Goal: Contribute content: Contribute content

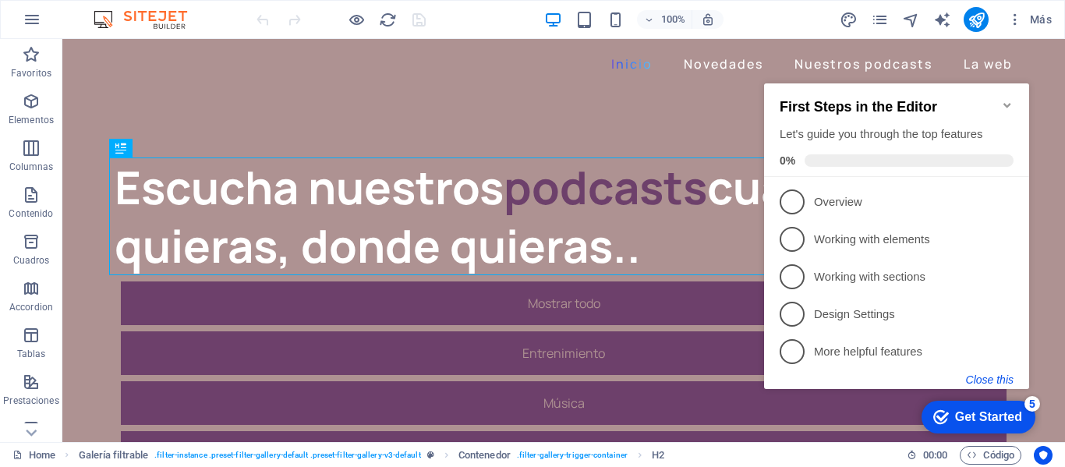
click at [993, 376] on button "Close this" at bounding box center [990, 379] width 48 height 12
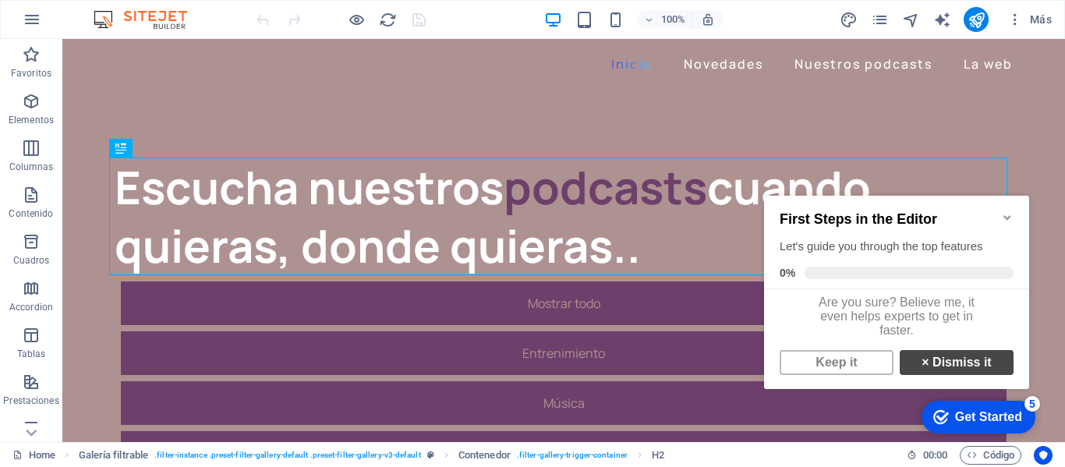
click at [968, 366] on link "× Dismiss it" at bounding box center [957, 362] width 114 height 25
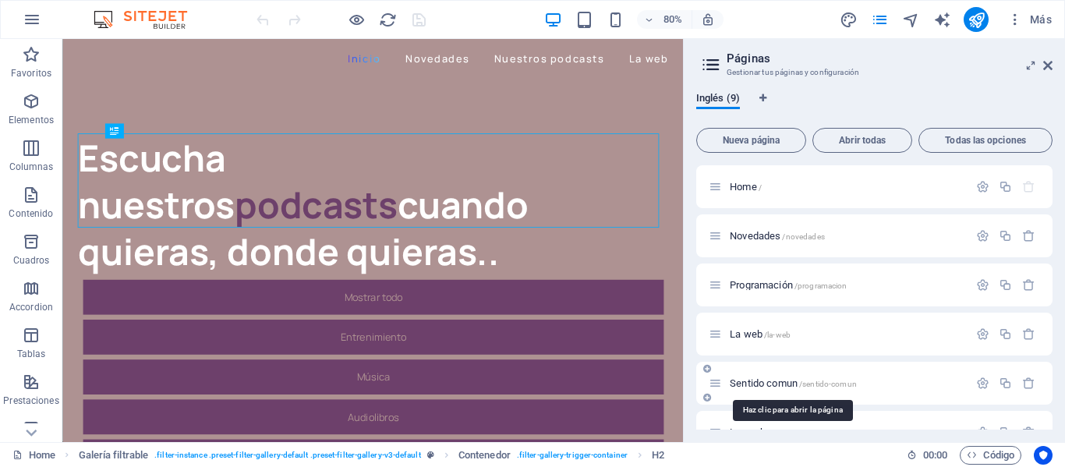
click at [831, 385] on span "/sentido-comun" at bounding box center [828, 384] width 58 height 9
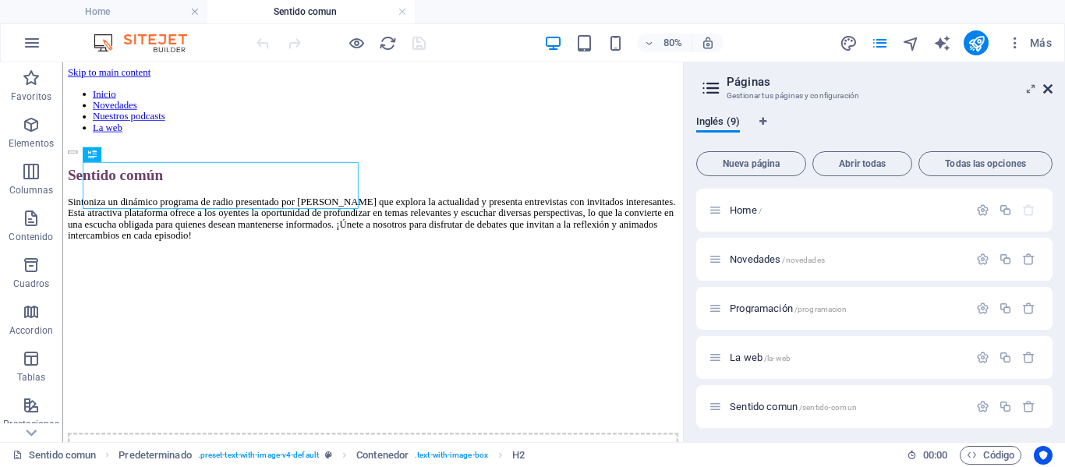
click at [1047, 88] on icon at bounding box center [1047, 89] width 9 height 12
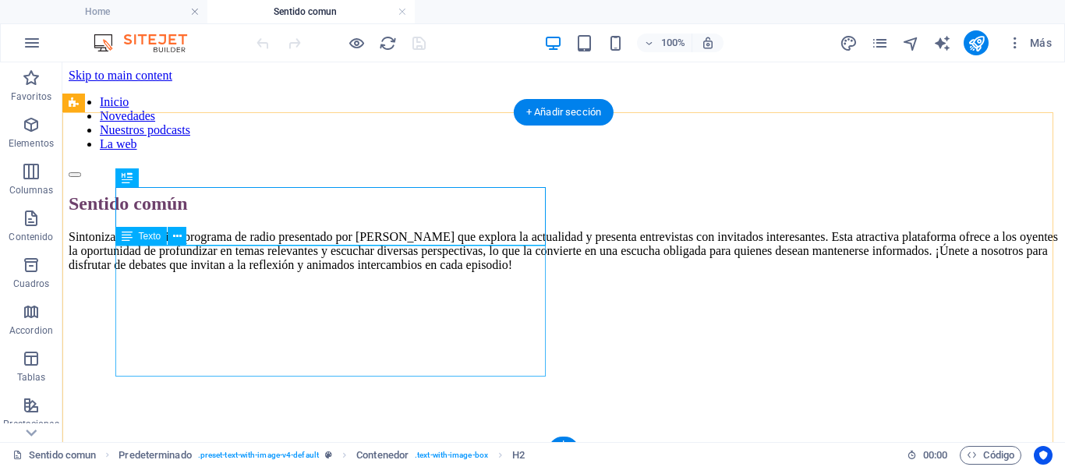
click at [331, 272] on div "Sintoniza un dinámico programa de radio presentado por [PERSON_NAME] que explor…" at bounding box center [564, 251] width 990 height 42
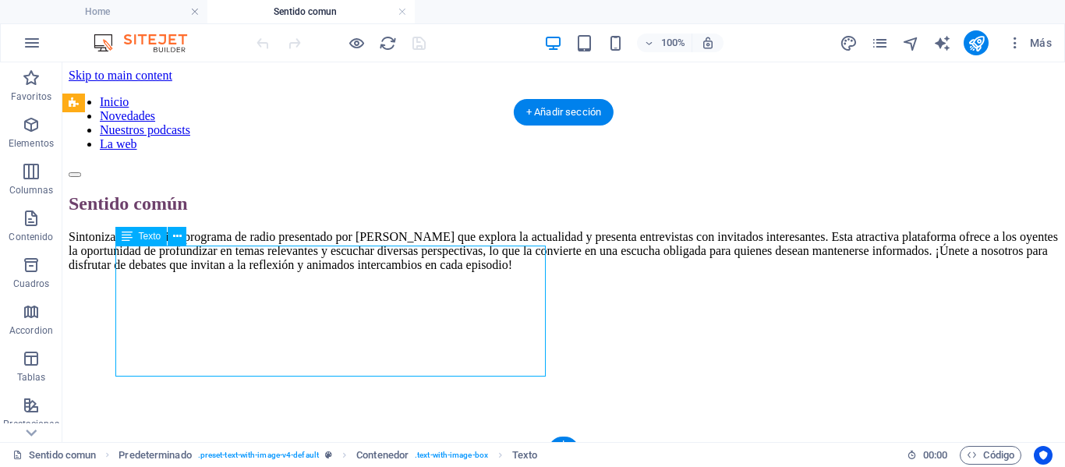
click at [360, 272] on div "Sintoniza un dinámico programa de radio presentado por [PERSON_NAME] que explor…" at bounding box center [564, 251] width 990 height 42
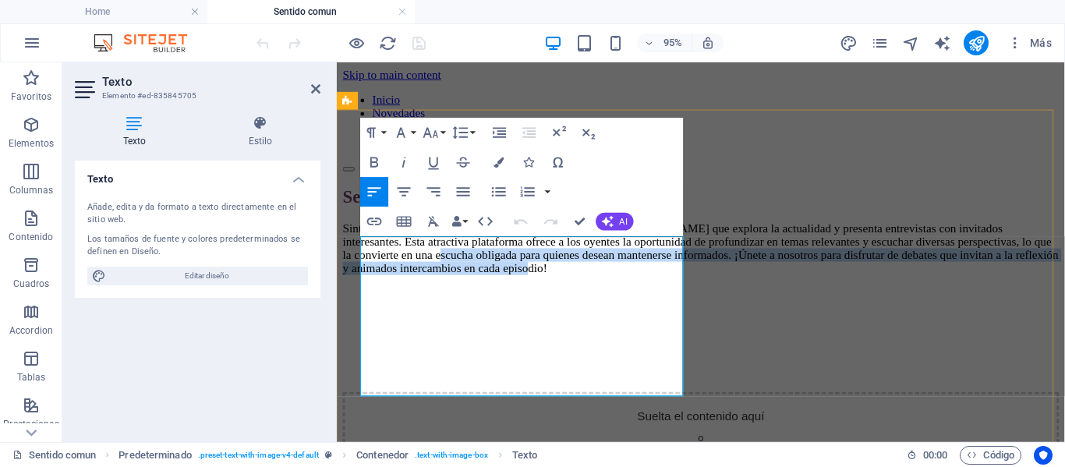
drag, startPoint x: 645, startPoint y: 401, endPoint x: 600, endPoint y: 347, distance: 70.3
click at [600, 286] on p "Sintoniza un dinámico programa de radio presentado por [PERSON_NAME] que explor…" at bounding box center [720, 258] width 754 height 56
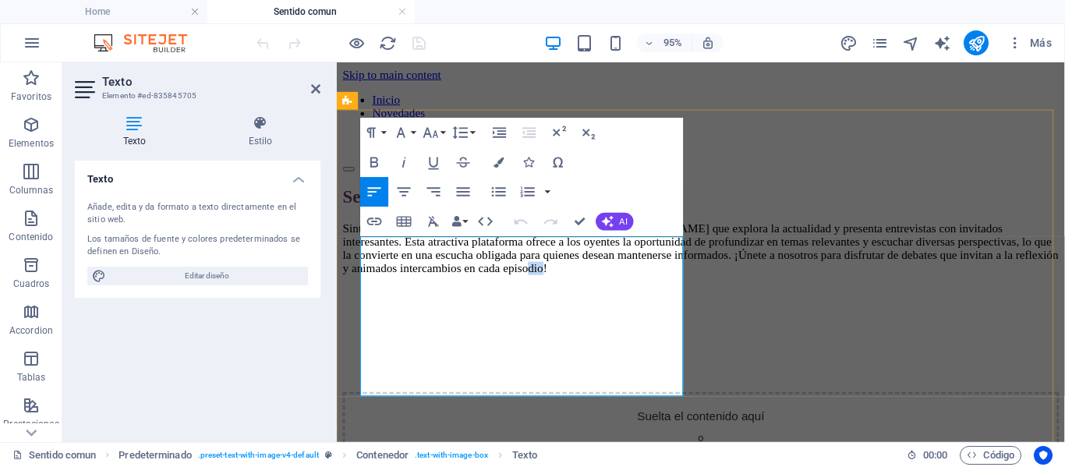
drag, startPoint x: 666, startPoint y: 407, endPoint x: 646, endPoint y: 403, distance: 20.6
click at [646, 286] on p "Sintoniza un dinámico programa de radio presentado por [PERSON_NAME] que explor…" at bounding box center [720, 258] width 754 height 56
click at [621, 289] on p "Sintoniza un dinámico programa de radio presentado por [PERSON_NAME] que explor…" at bounding box center [720, 259] width 754 height 59
drag, startPoint x: 658, startPoint y: 403, endPoint x: 597, endPoint y: 398, distance: 61.0
click at [597, 289] on p "Sintoniza un dinámico programa de radio presentado por [PERSON_NAME] que explor…" at bounding box center [720, 259] width 754 height 59
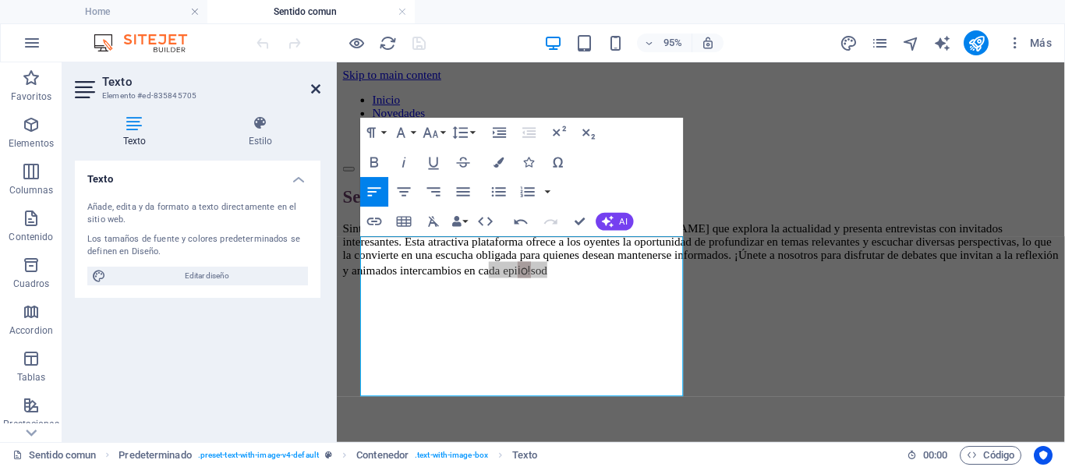
click at [315, 87] on icon at bounding box center [315, 89] width 9 height 12
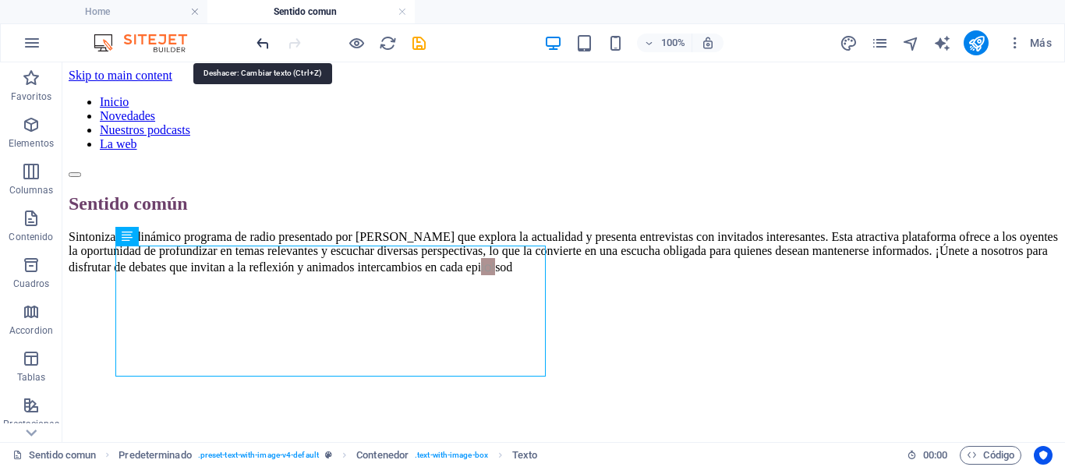
click at [260, 42] on icon "undo" at bounding box center [263, 43] width 18 height 18
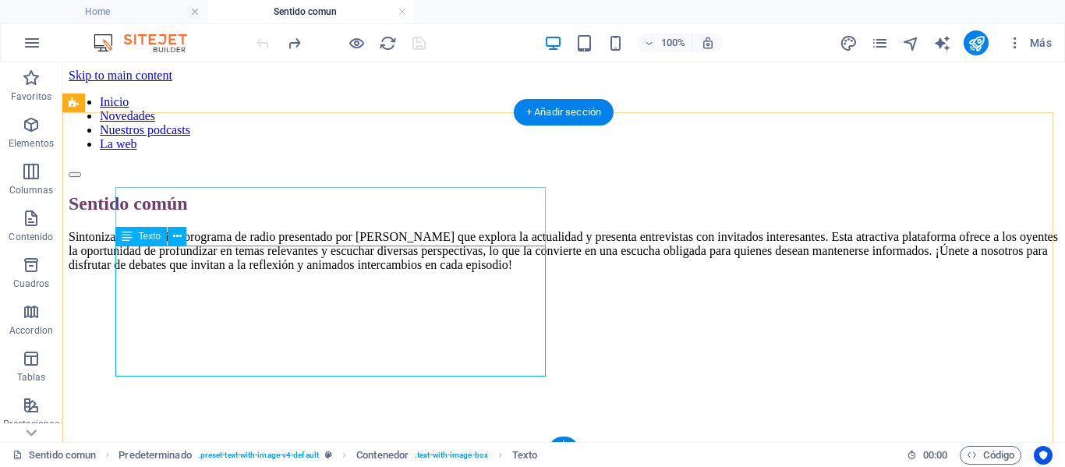
click at [397, 272] on div "Sintoniza un dinámico programa de radio presentado por [PERSON_NAME] que explor…" at bounding box center [564, 251] width 990 height 42
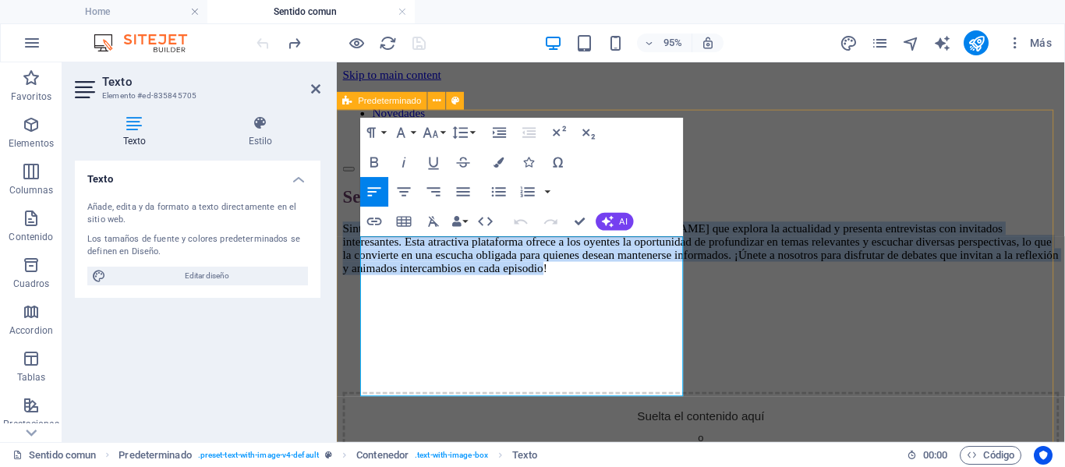
drag, startPoint x: 644, startPoint y: 403, endPoint x: 656, endPoint y: 305, distance: 98.9
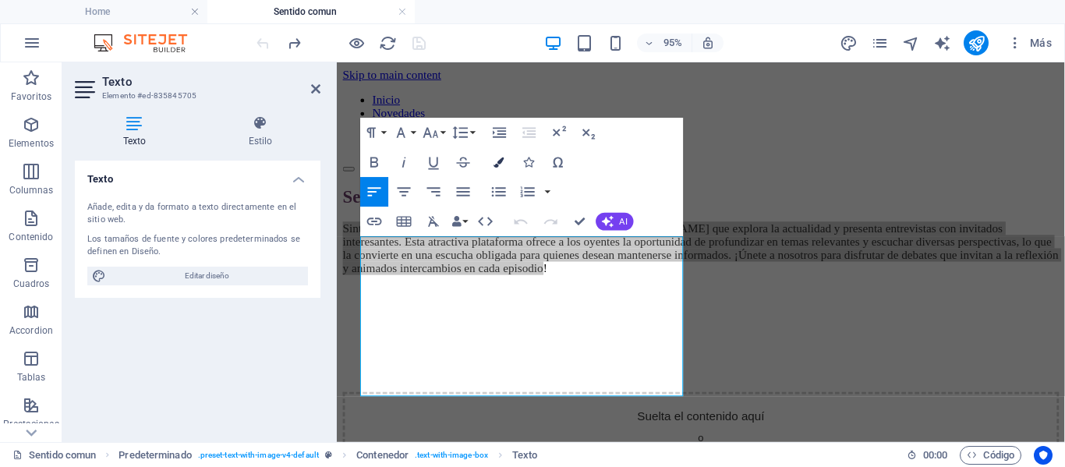
click at [497, 163] on icon "button" at bounding box center [498, 162] width 10 height 10
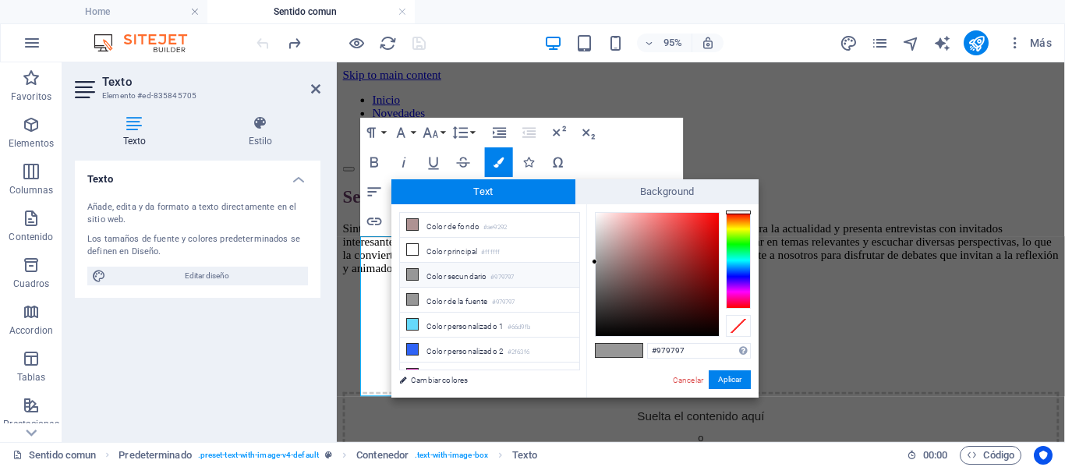
type input "#040404"
click at [598, 333] on div at bounding box center [657, 274] width 123 height 123
click at [724, 380] on button "Aplicar" at bounding box center [730, 379] width 42 height 19
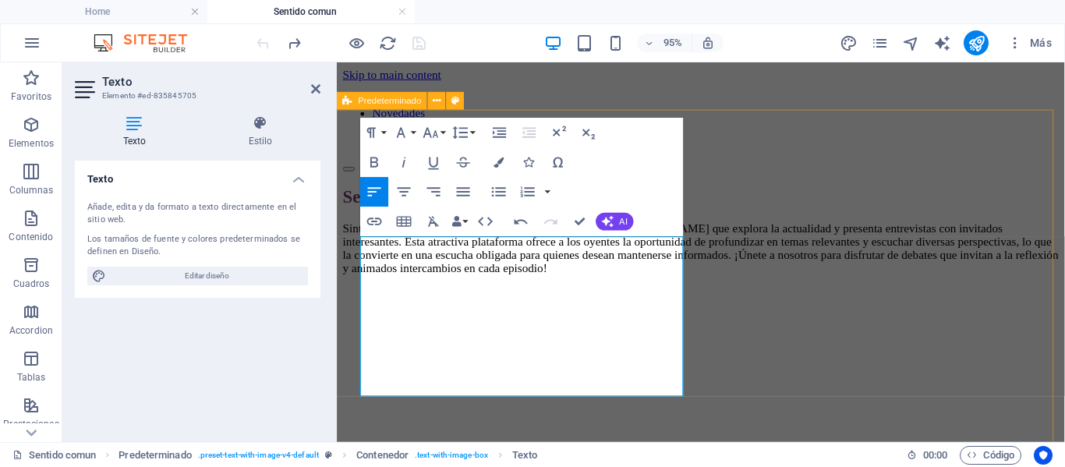
click at [1064, 244] on div "Sentido común Sintoniza un dinámico programa de radio presentado por [PERSON_NA…" at bounding box center [720, 414] width 754 height 443
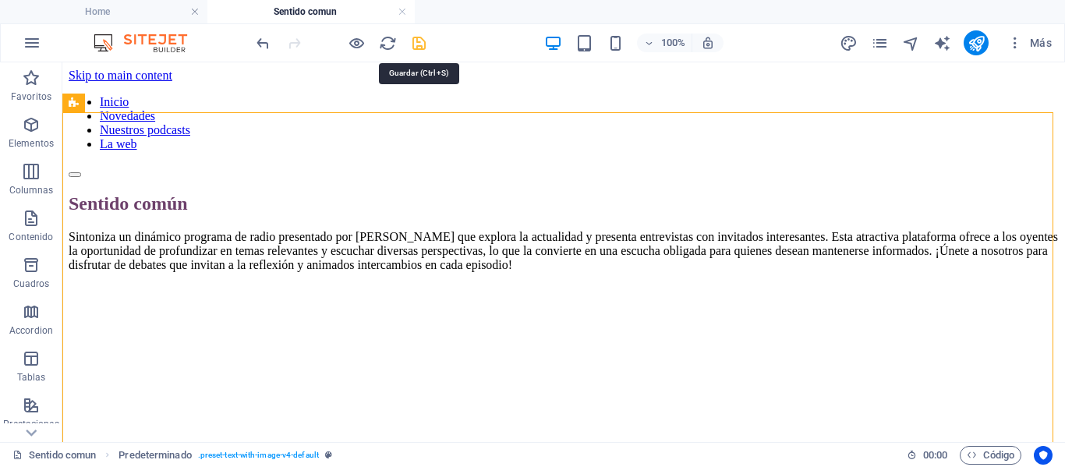
click at [422, 47] on icon "save" at bounding box center [419, 43] width 18 height 18
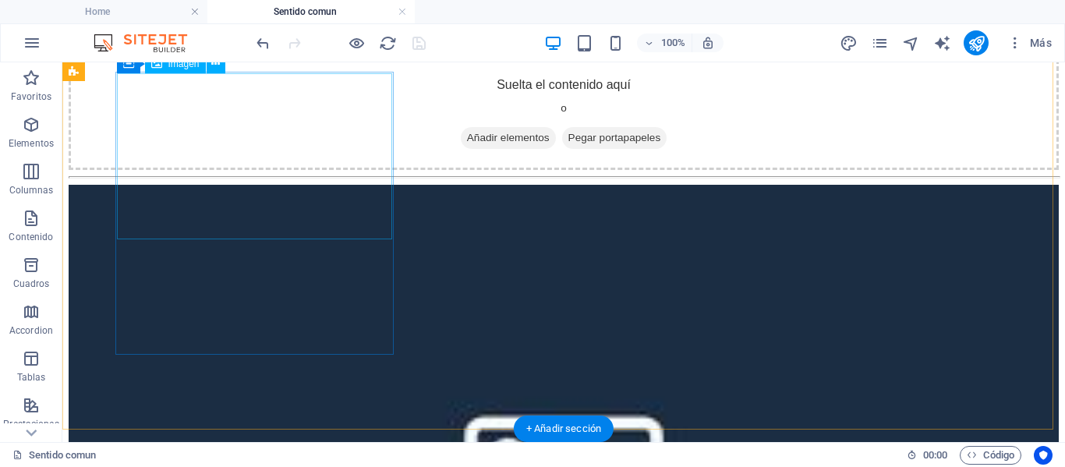
scroll to position [390, 0]
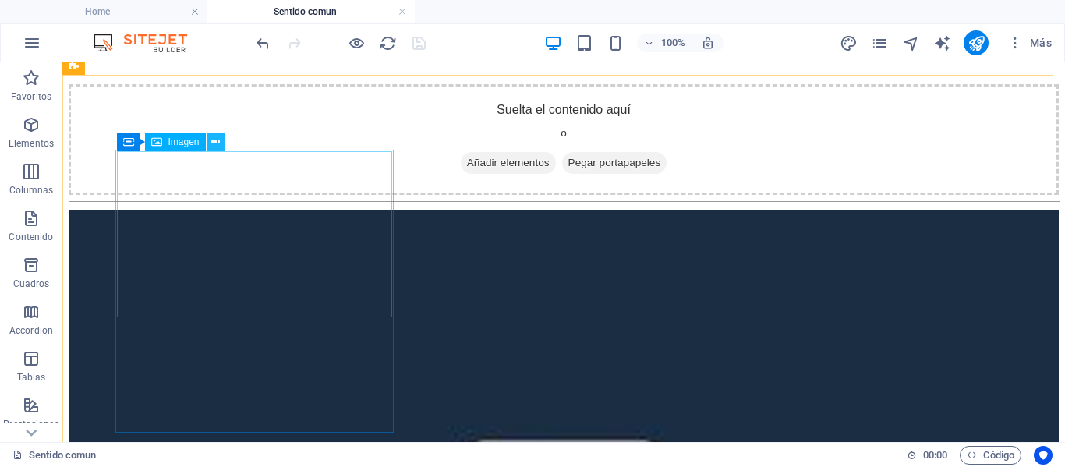
click at [211, 147] on icon at bounding box center [215, 142] width 9 height 16
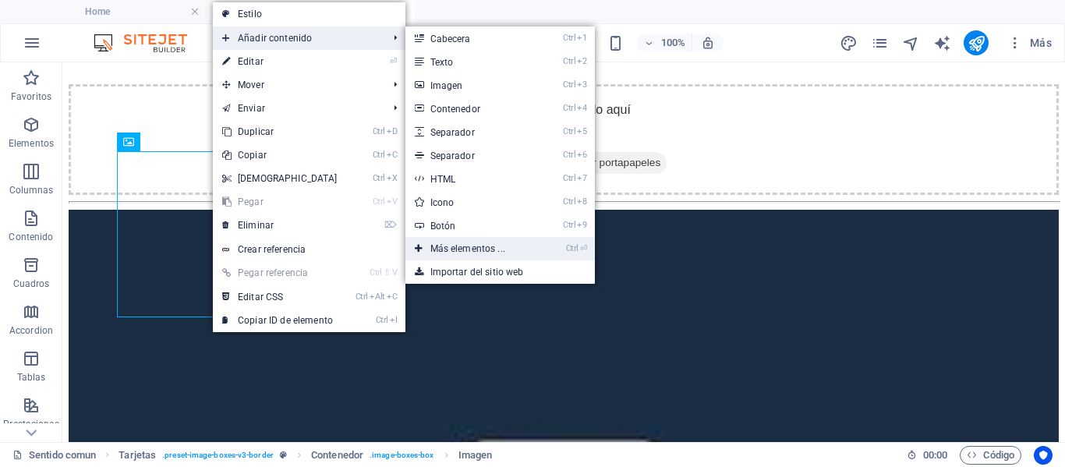
drag, startPoint x: 62, startPoint y: 131, endPoint x: 458, endPoint y: 246, distance: 413.0
click at [458, 246] on link "Ctrl ⏎ Más elementos ..." at bounding box center [470, 248] width 131 height 23
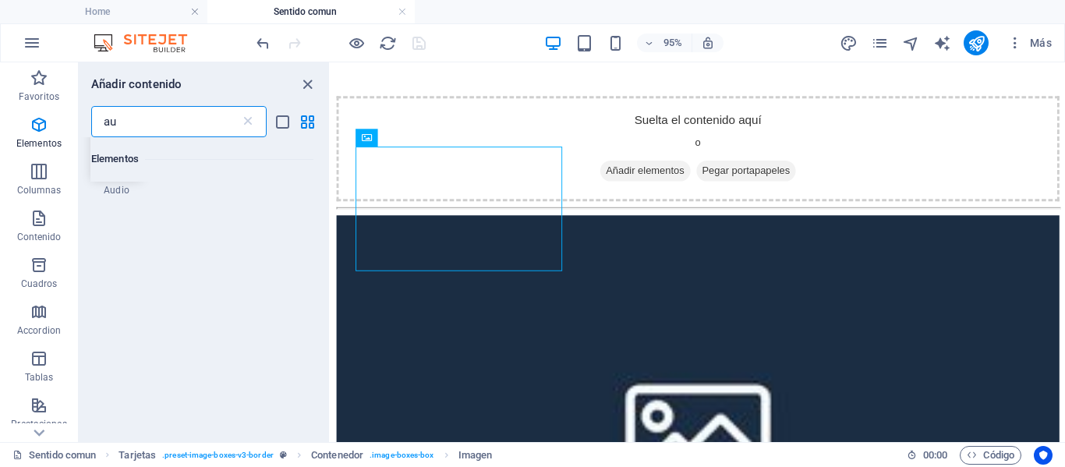
scroll to position [0, 0]
type input "au"
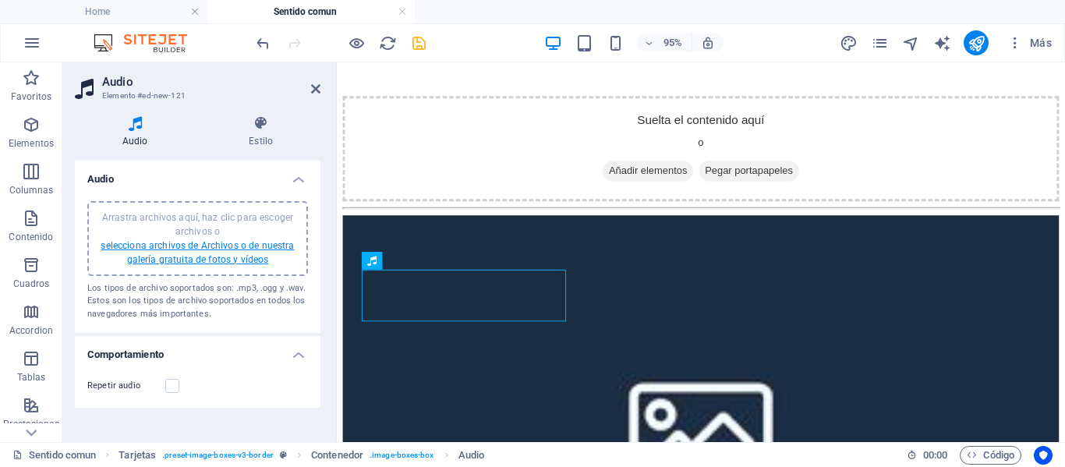
click at [143, 245] on link "selecciona archivos de Archivos o de nuestra galería gratuita de fotos y vídeos" at bounding box center [197, 252] width 193 height 25
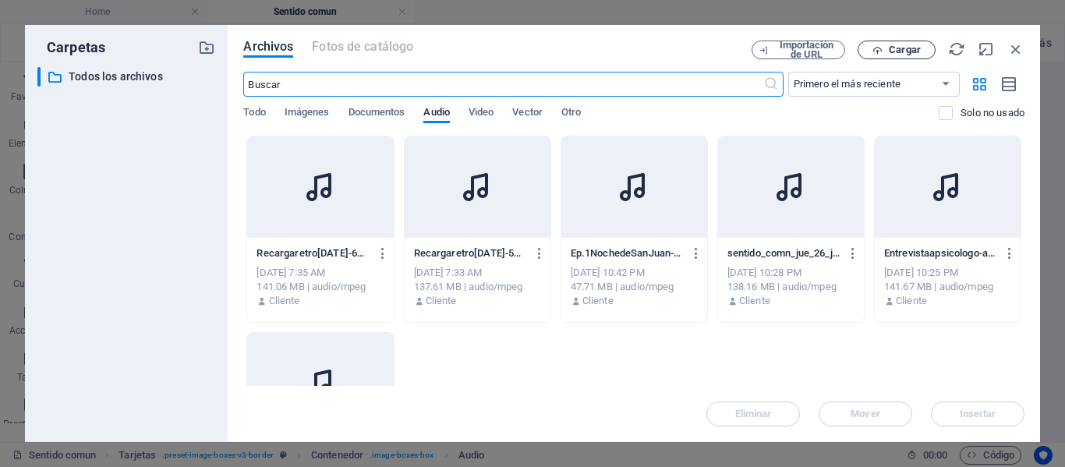
click at [876, 51] on icon "button" at bounding box center [877, 50] width 10 height 10
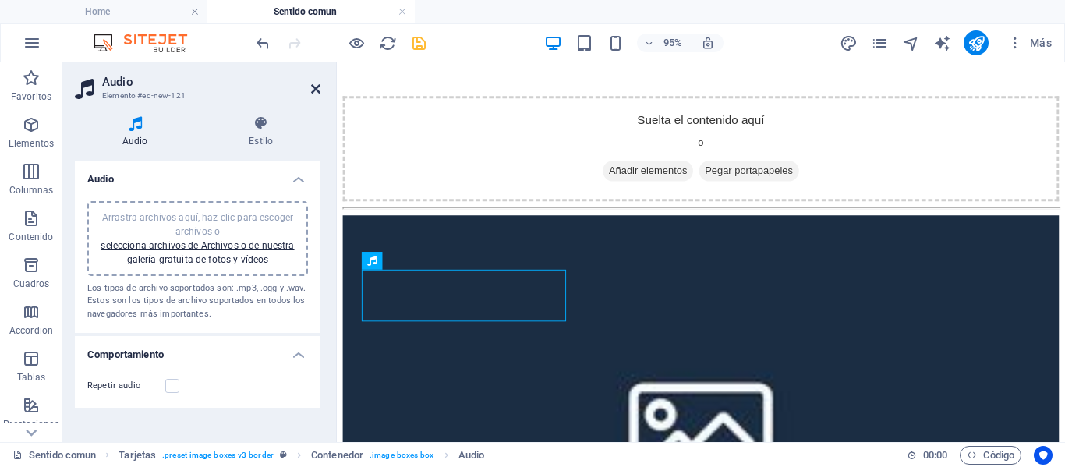
click at [317, 88] on icon at bounding box center [315, 89] width 9 height 12
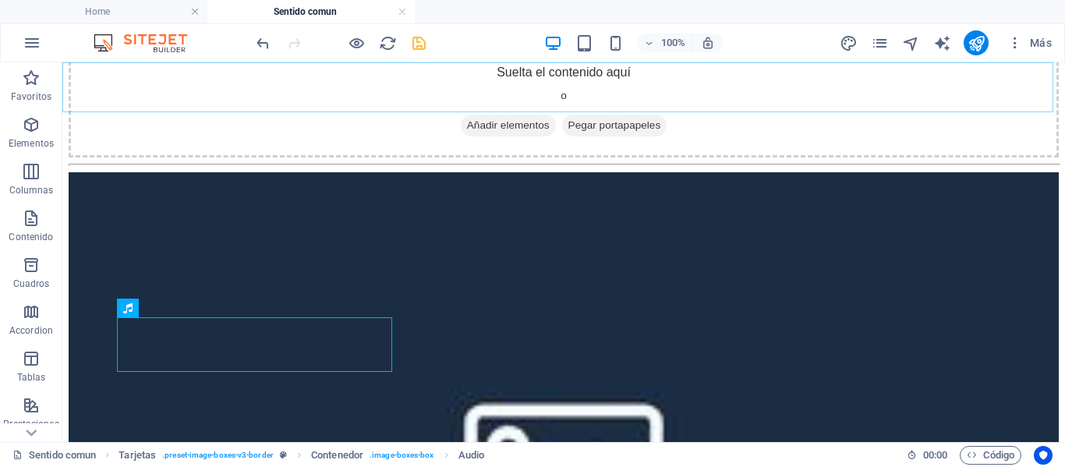
scroll to position [390, 0]
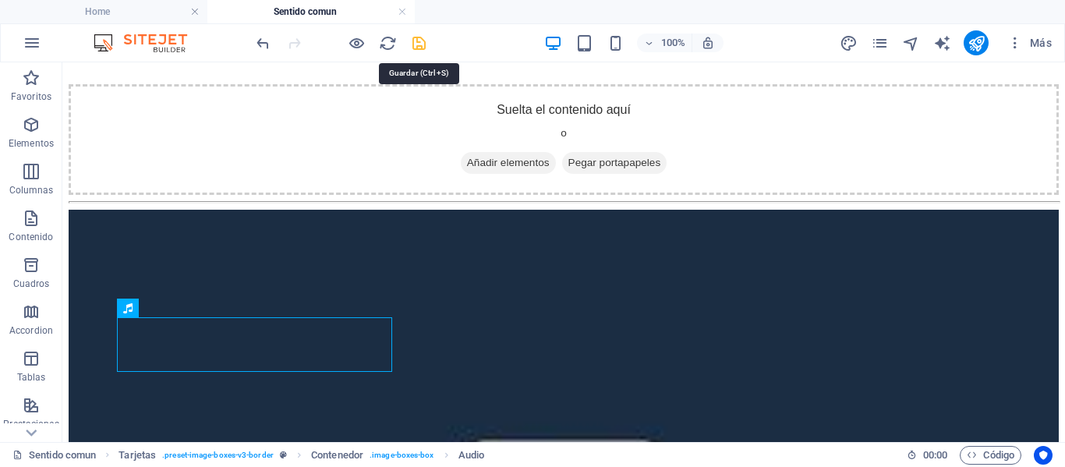
click at [418, 39] on icon "save" at bounding box center [419, 43] width 18 height 18
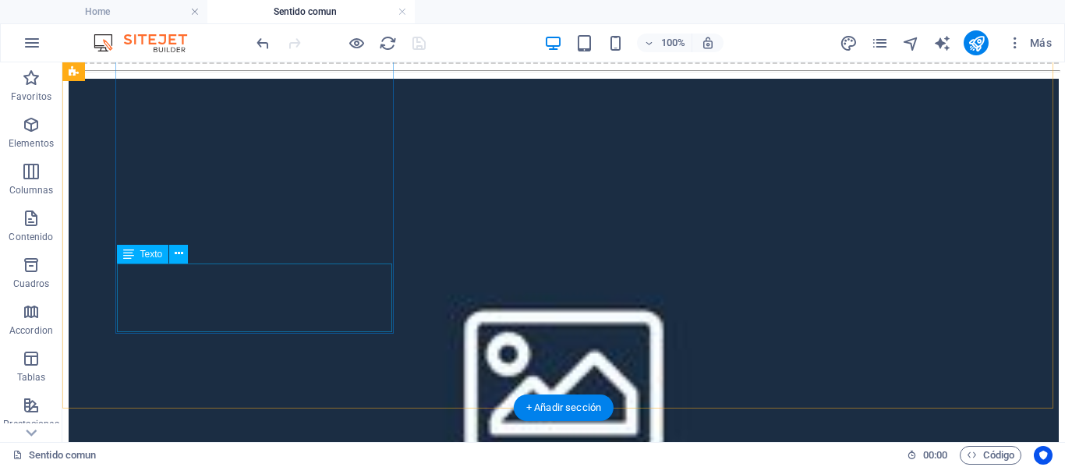
scroll to position [546, 0]
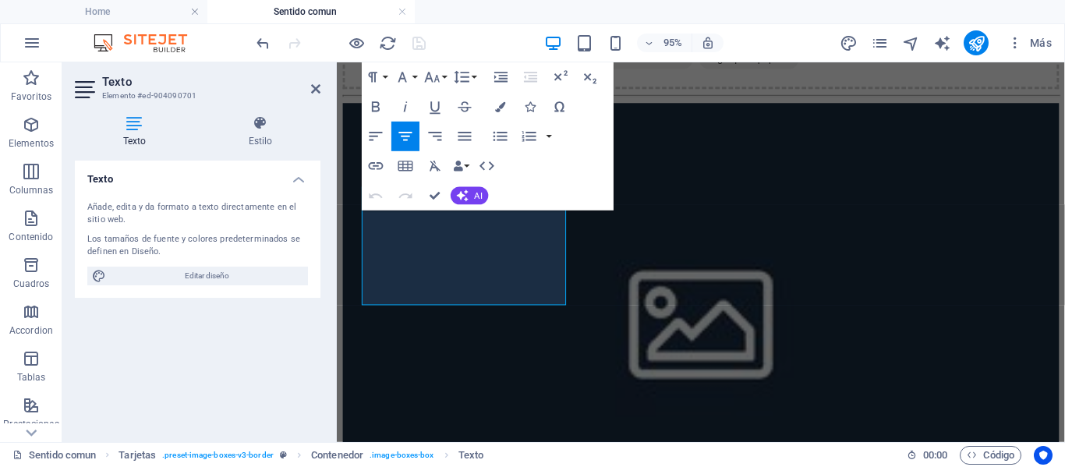
scroll to position [583, 0]
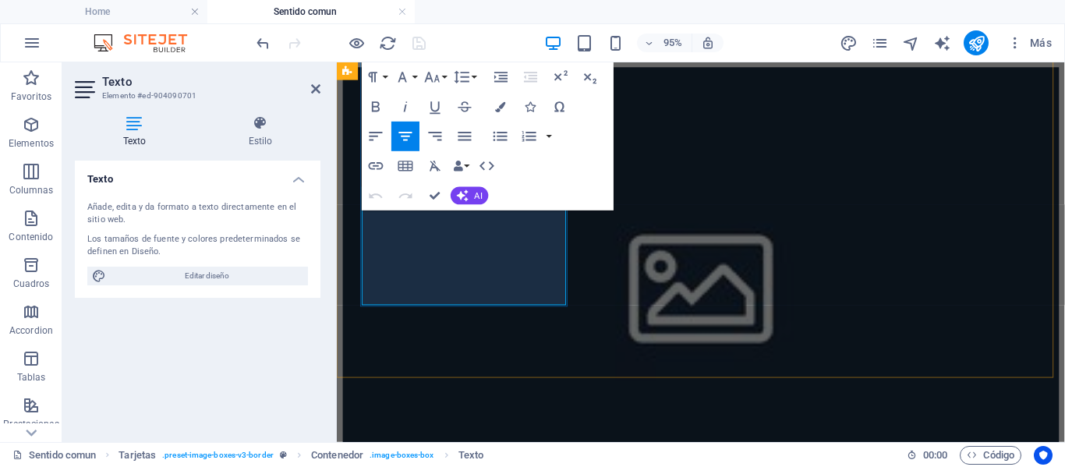
drag, startPoint x: 556, startPoint y: 303, endPoint x: 487, endPoint y: 286, distance: 70.7
drag, startPoint x: 497, startPoint y: 299, endPoint x: 378, endPoint y: 224, distance: 140.8
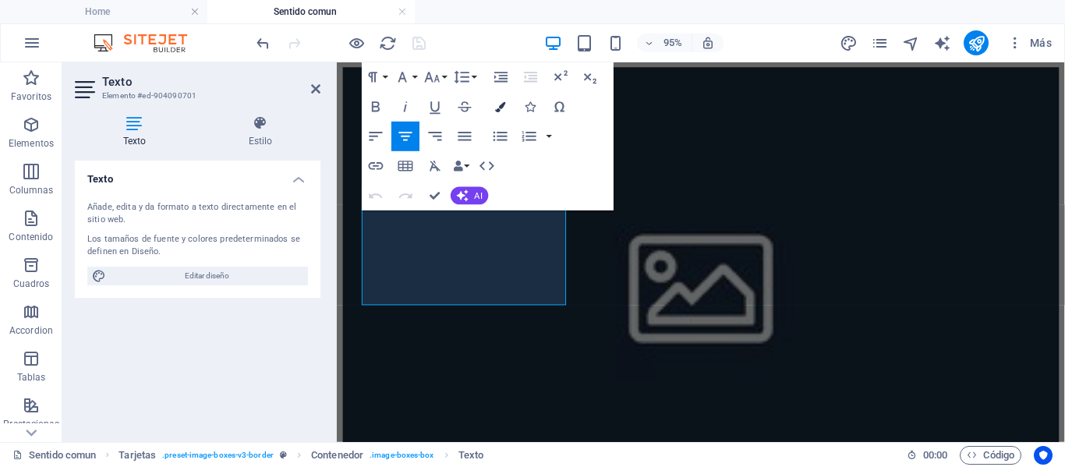
click at [504, 103] on icon "button" at bounding box center [500, 106] width 10 height 10
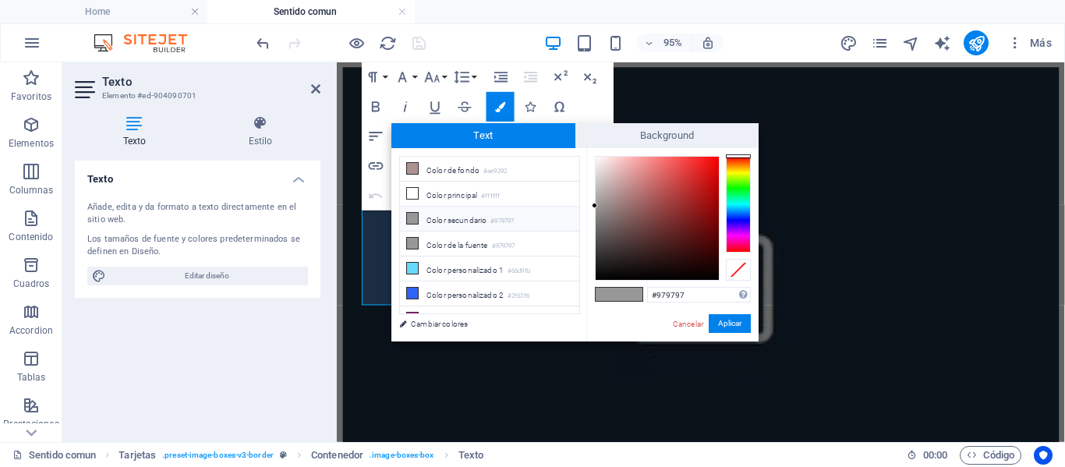
type input "#050505"
click at [597, 277] on div at bounding box center [657, 218] width 123 height 123
click at [713, 320] on button "Aplicar" at bounding box center [730, 323] width 42 height 19
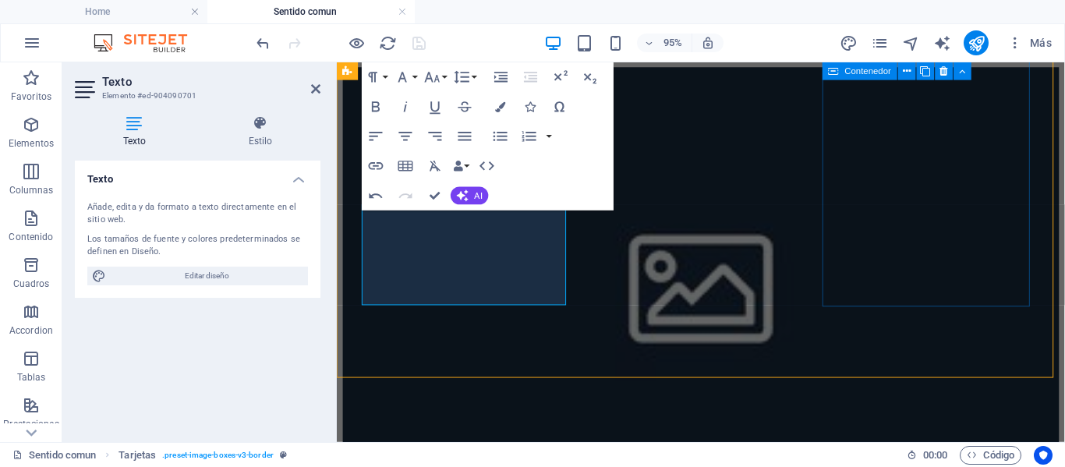
scroll to position [546, 0]
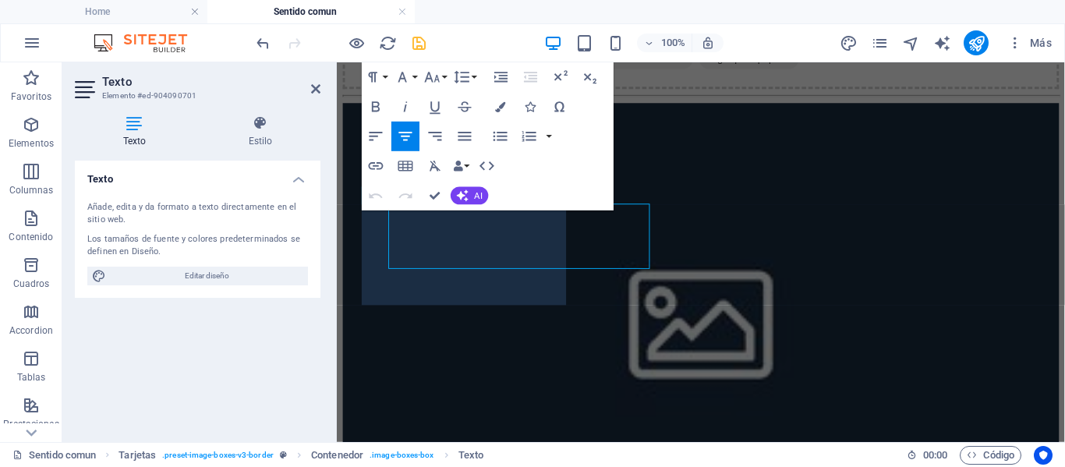
scroll to position [583, 0]
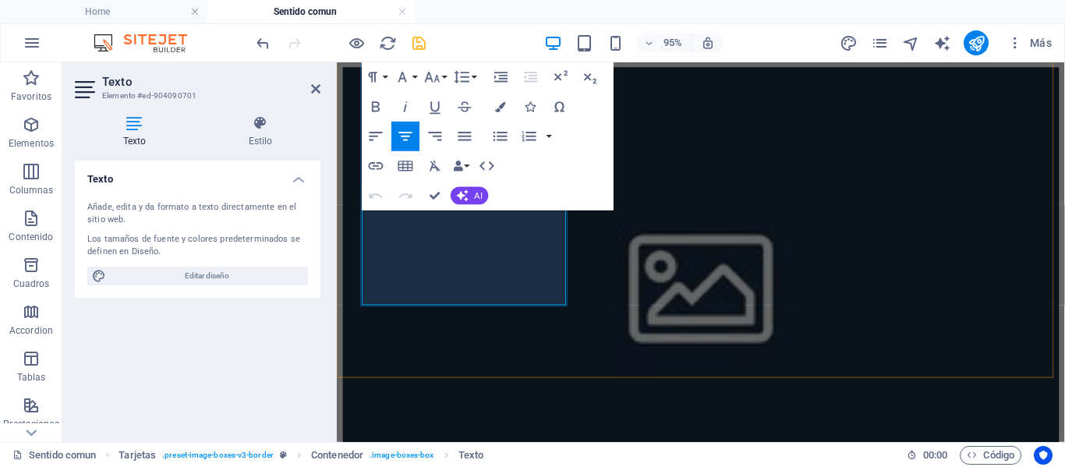
drag, startPoint x: 490, startPoint y: 294, endPoint x: 406, endPoint y: 228, distance: 106.0
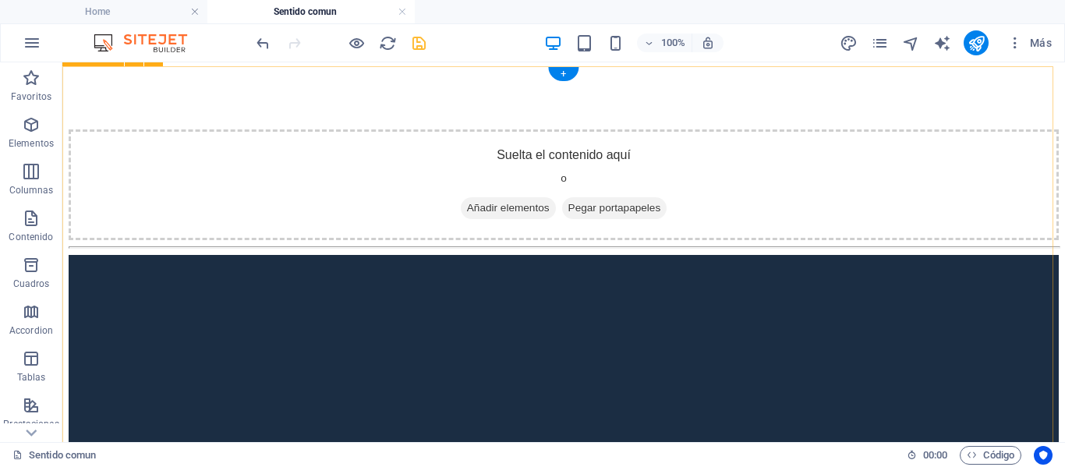
scroll to position [399, 0]
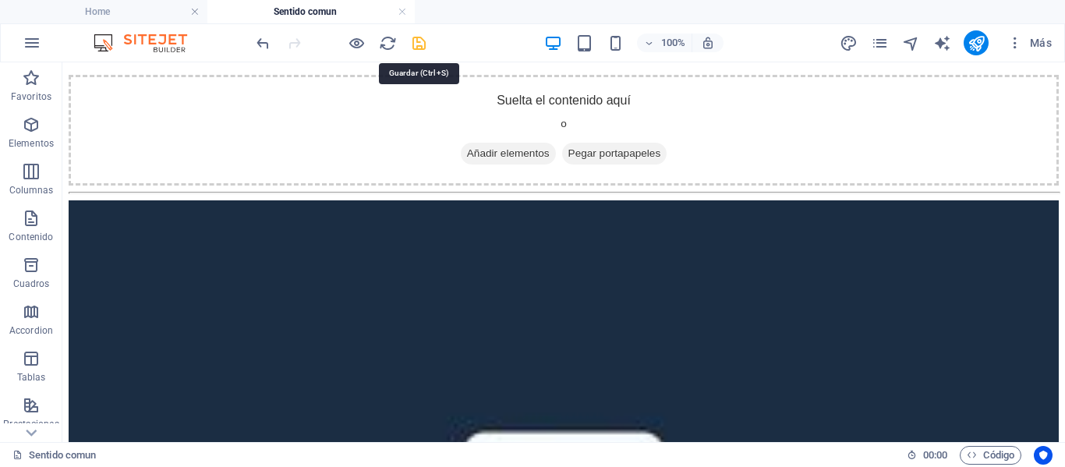
click at [419, 46] on icon "save" at bounding box center [419, 43] width 18 height 18
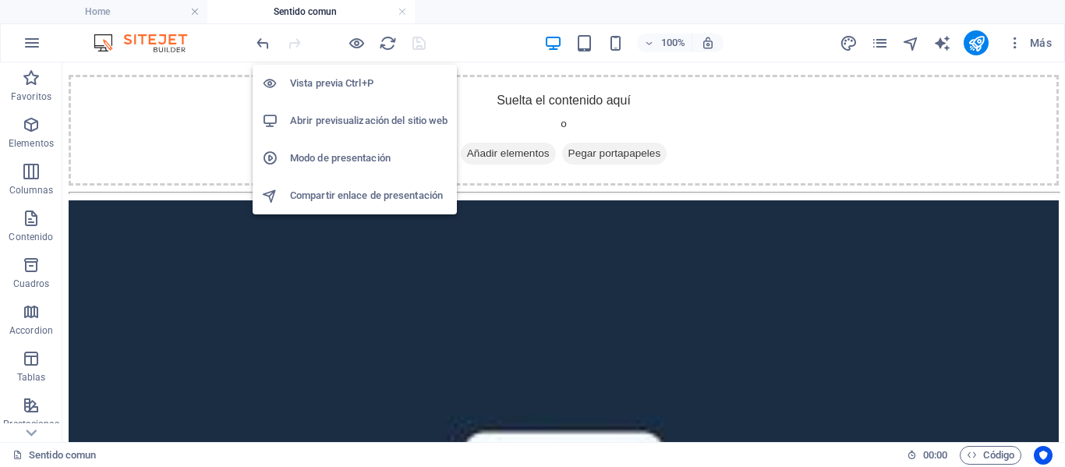
click at [378, 119] on h6 "Abrir previsualización del sitio web" at bounding box center [368, 120] width 157 height 19
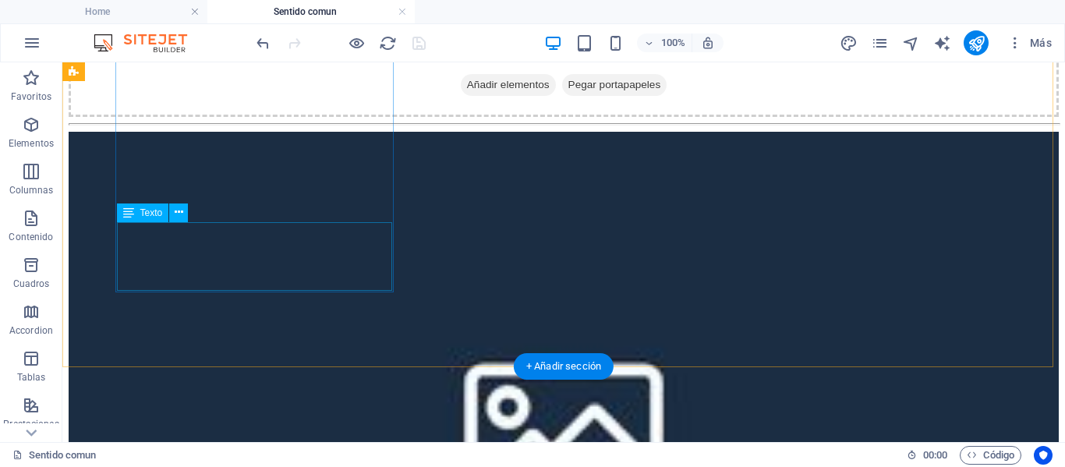
scroll to position [633, 0]
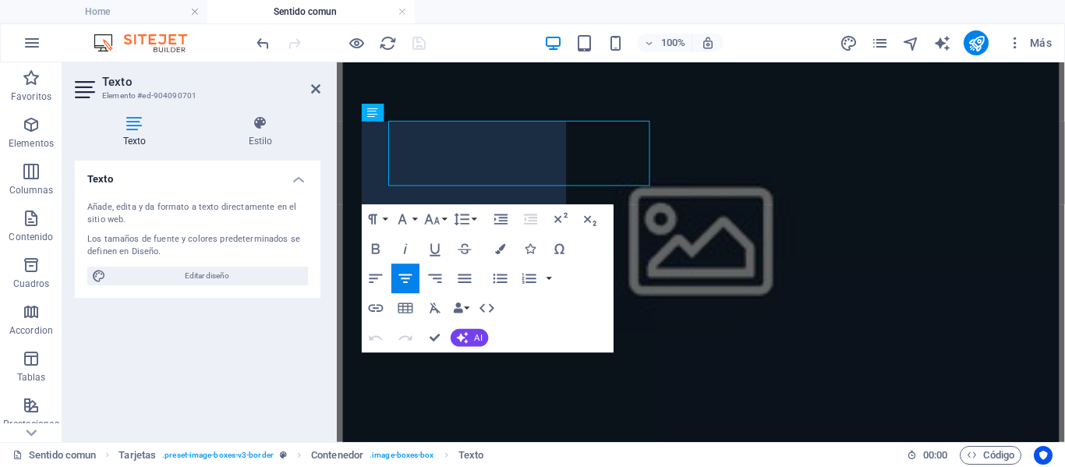
scroll to position [670, 0]
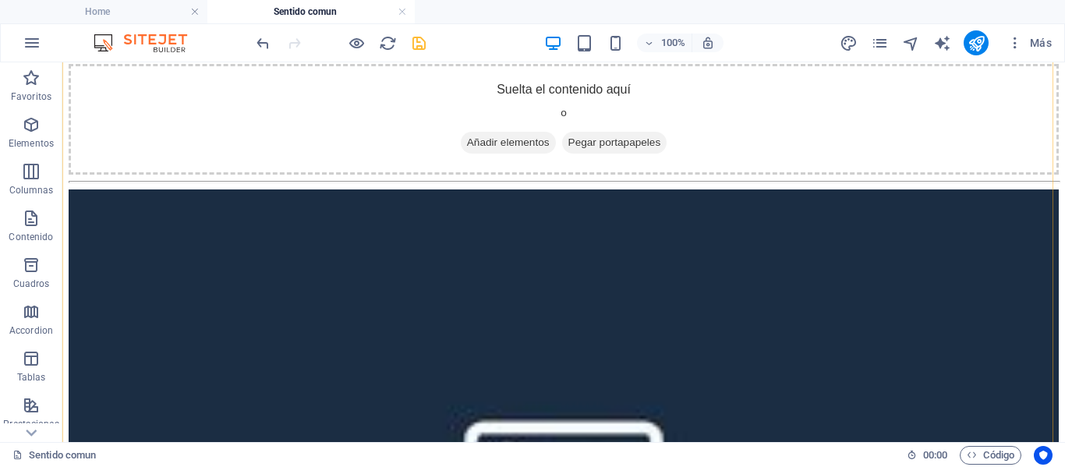
scroll to position [436, 0]
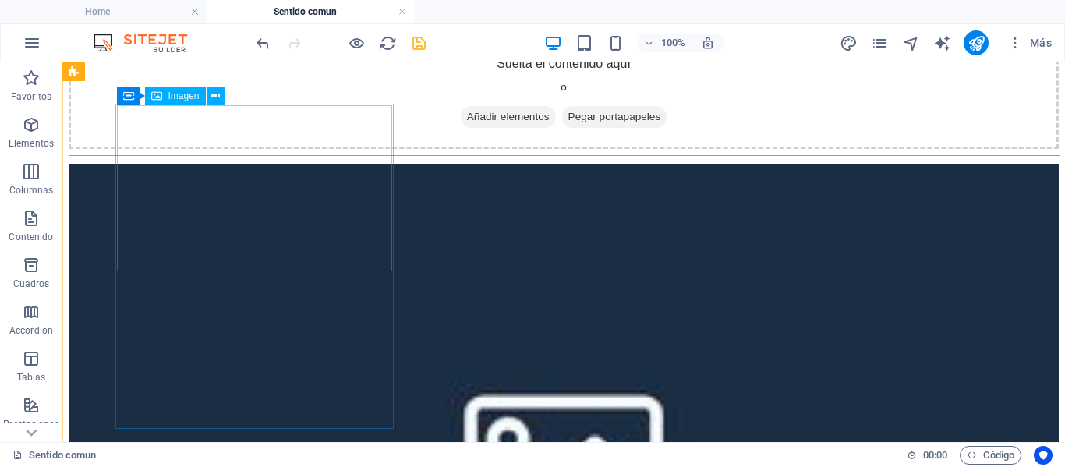
click at [268, 167] on figure at bounding box center [564, 463] width 990 height 598
select select "%"
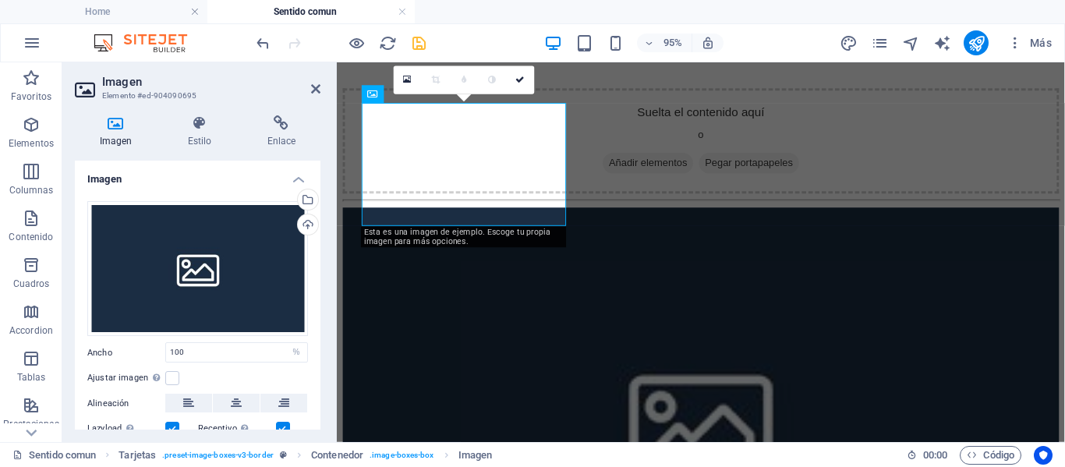
scroll to position [473, 0]
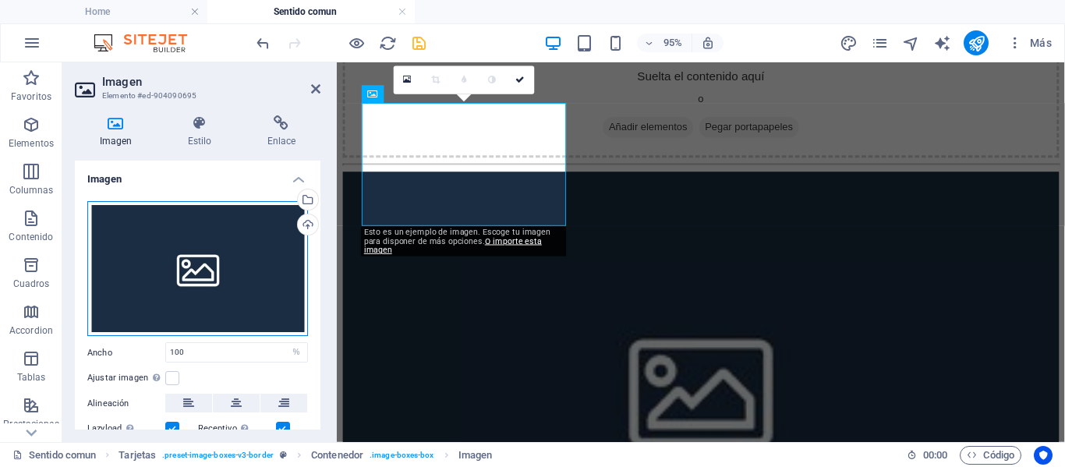
click at [210, 256] on div "Arrastra archivos aquí, haz clic para escoger archivos o selecciona archivos de…" at bounding box center [197, 269] width 221 height 136
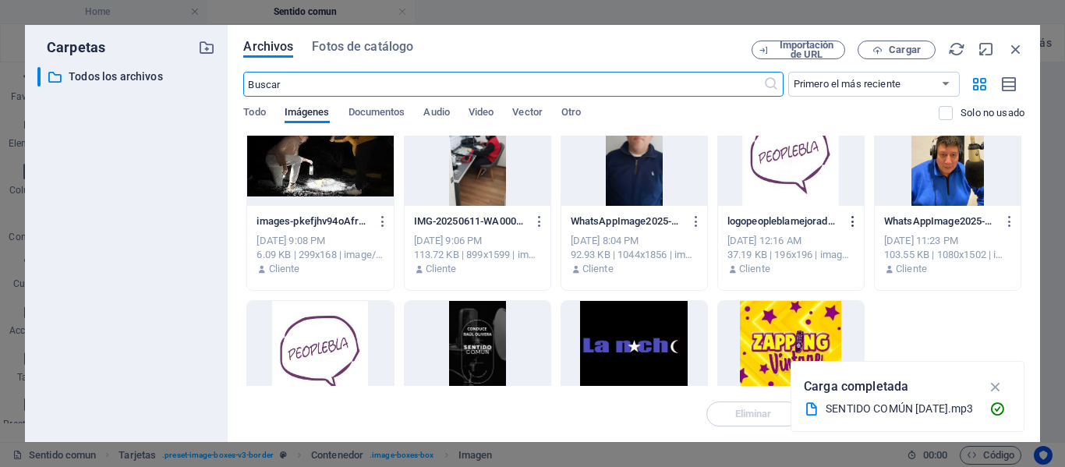
scroll to position [234, 0]
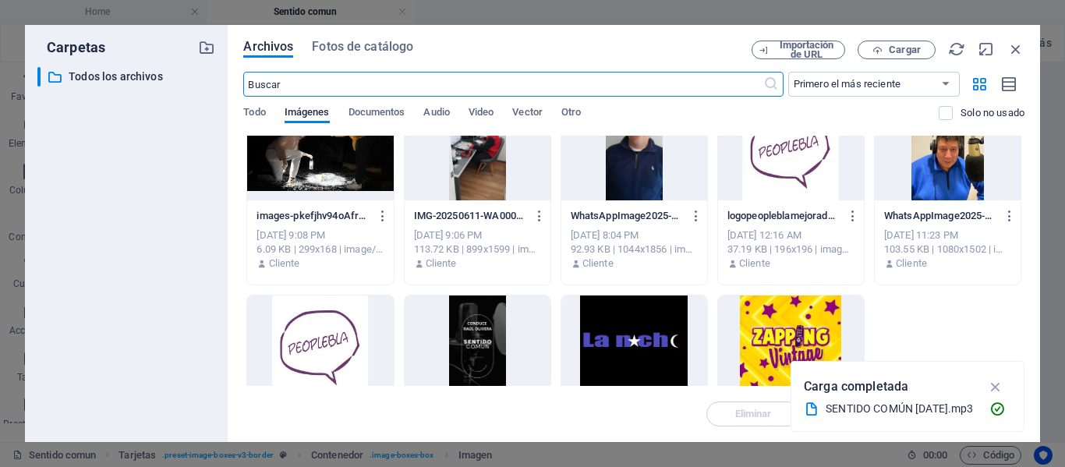
click at [485, 330] on div at bounding box center [478, 345] width 146 height 101
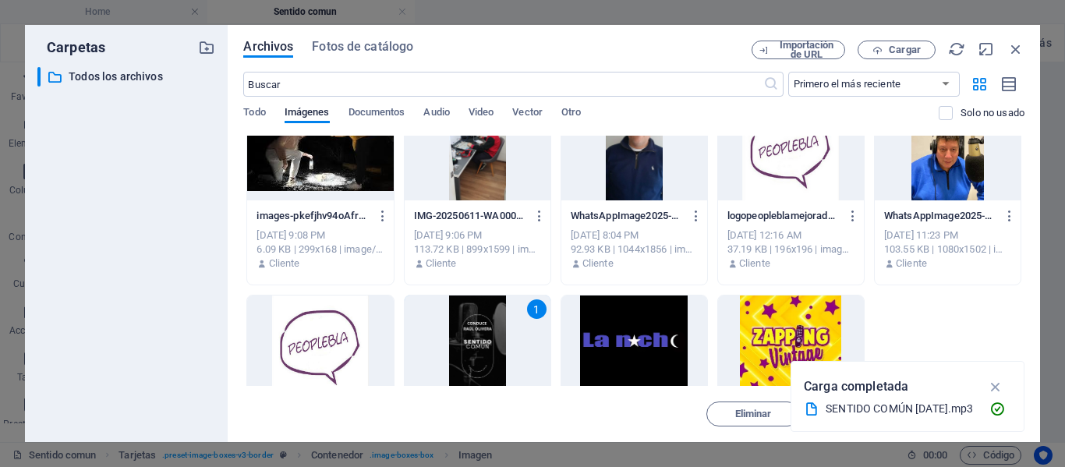
click at [485, 330] on div "1" at bounding box center [478, 345] width 146 height 101
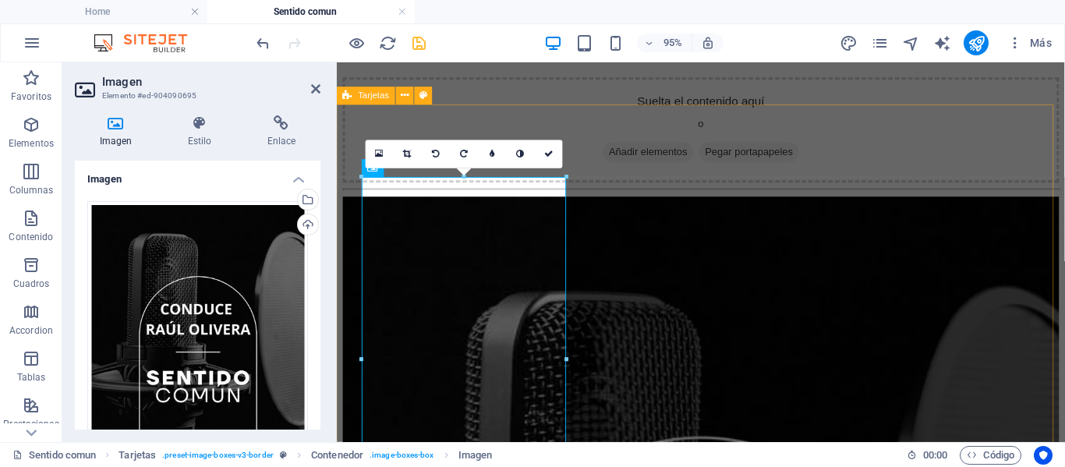
scroll to position [473, 0]
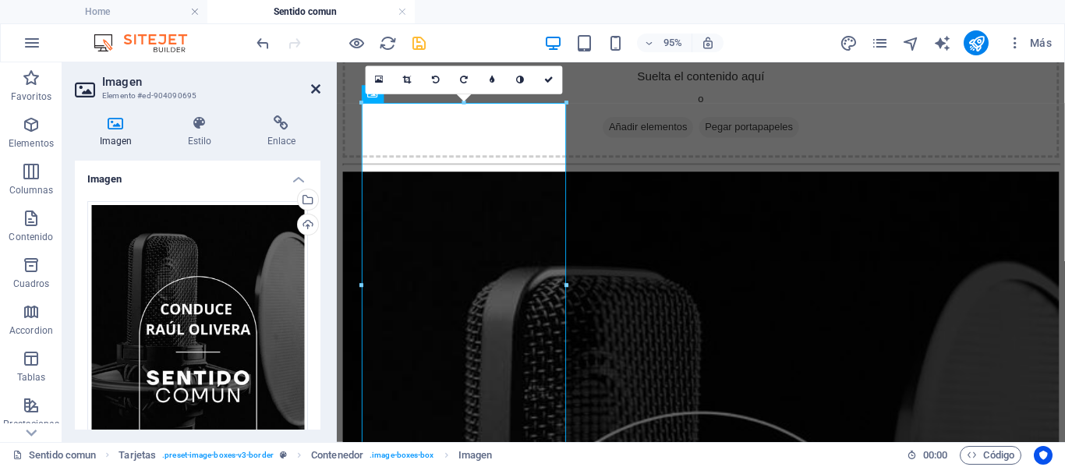
click at [316, 87] on icon at bounding box center [315, 89] width 9 height 12
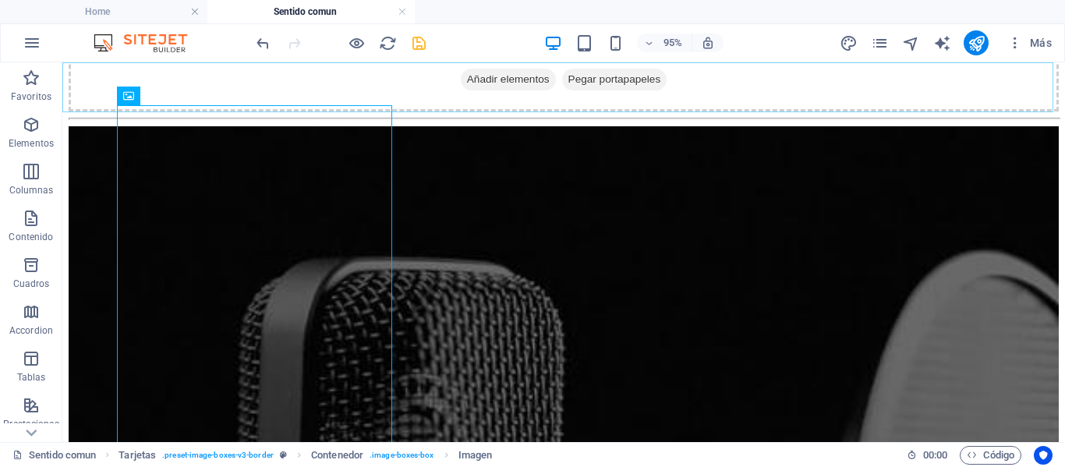
scroll to position [436, 0]
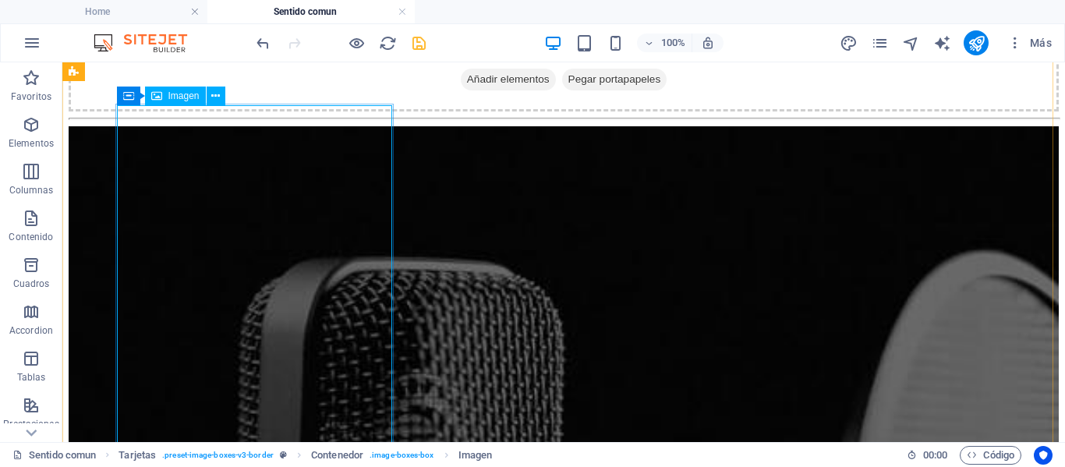
select select "%"
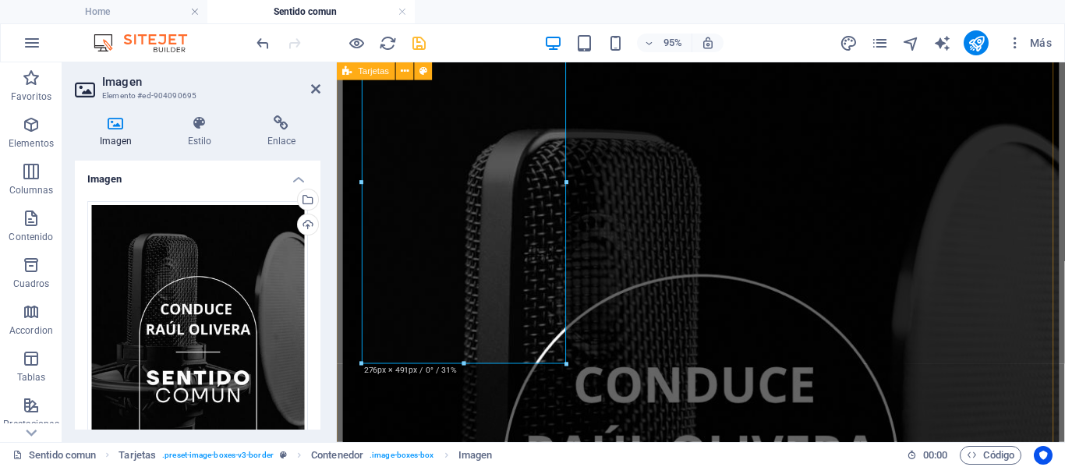
scroll to position [551, 0]
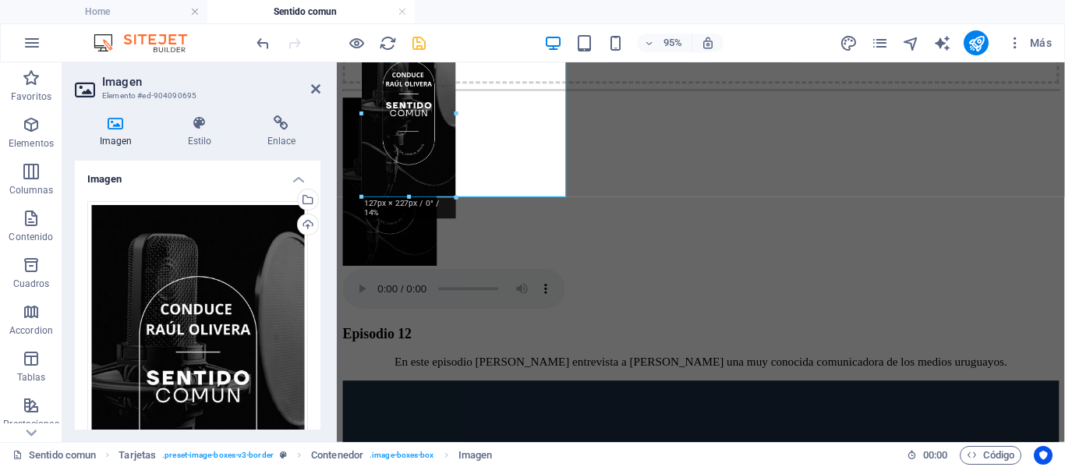
drag, startPoint x: 566, startPoint y: 394, endPoint x: 449, endPoint y: 116, distance: 301.8
type input "127"
select select "px"
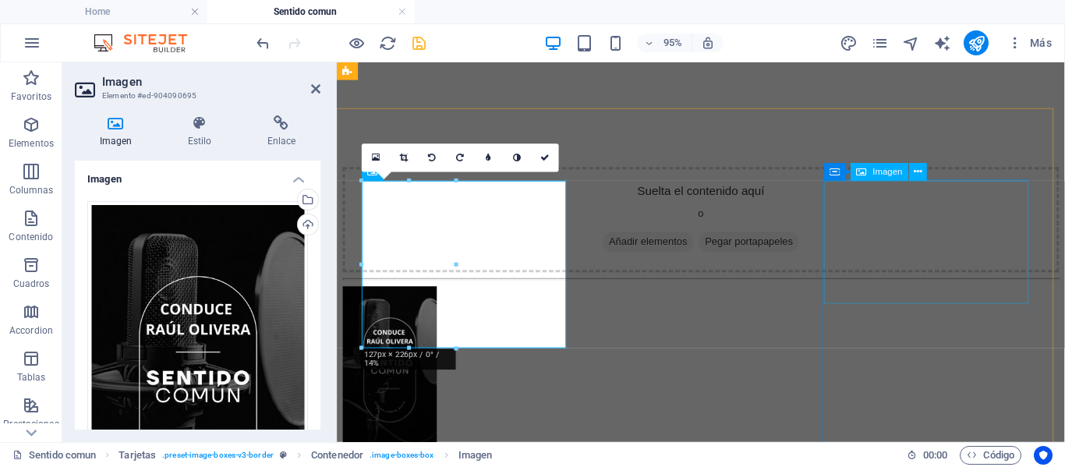
scroll to position [317, 0]
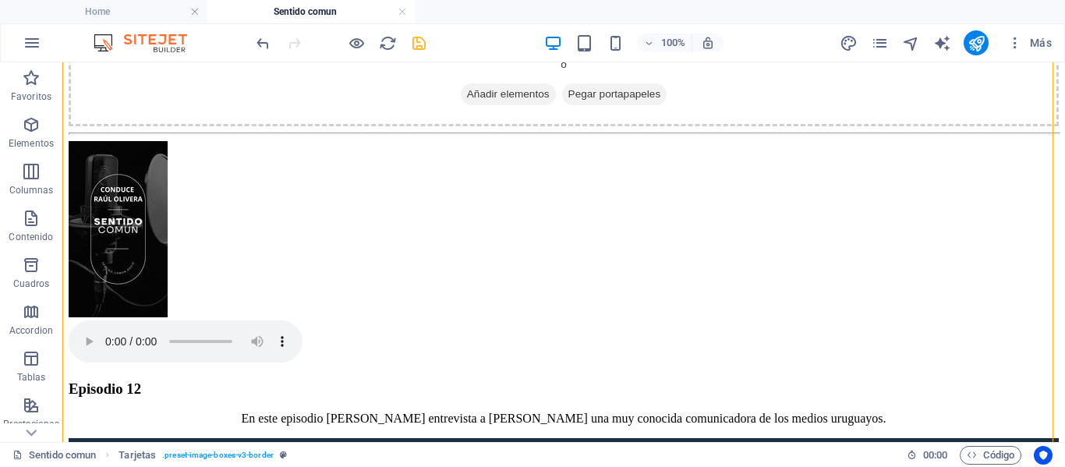
scroll to position [429, 0]
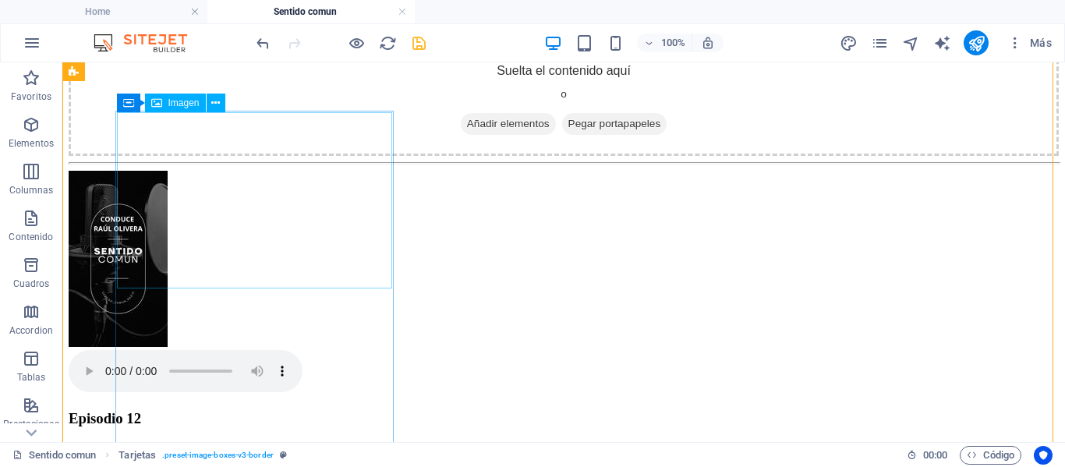
click at [172, 203] on figure at bounding box center [564, 260] width 990 height 179
select select "px"
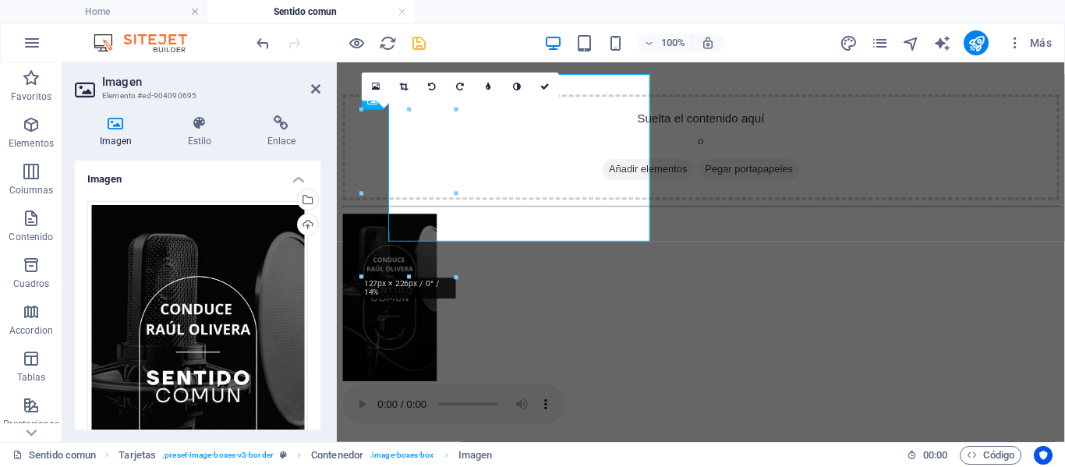
scroll to position [466, 0]
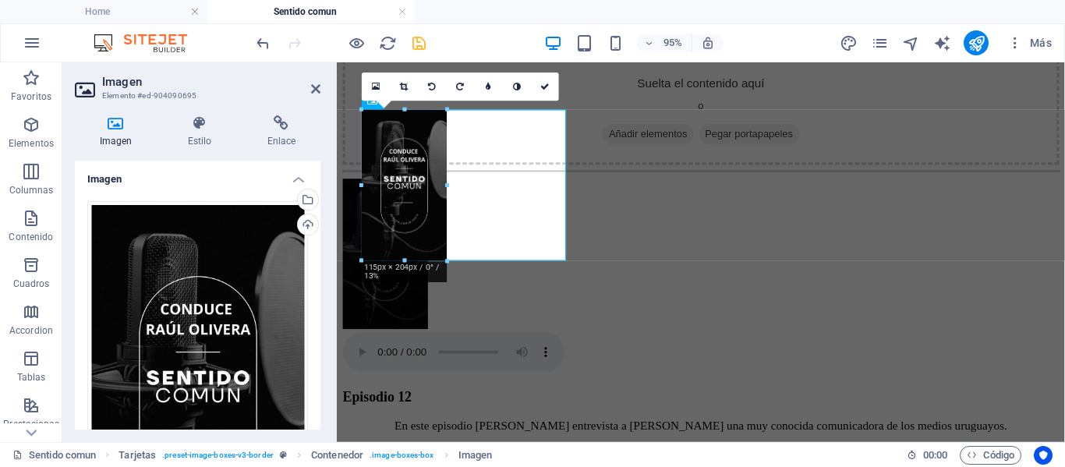
drag, startPoint x: 455, startPoint y: 194, endPoint x: 446, endPoint y: 179, distance: 17.5
type input "115"
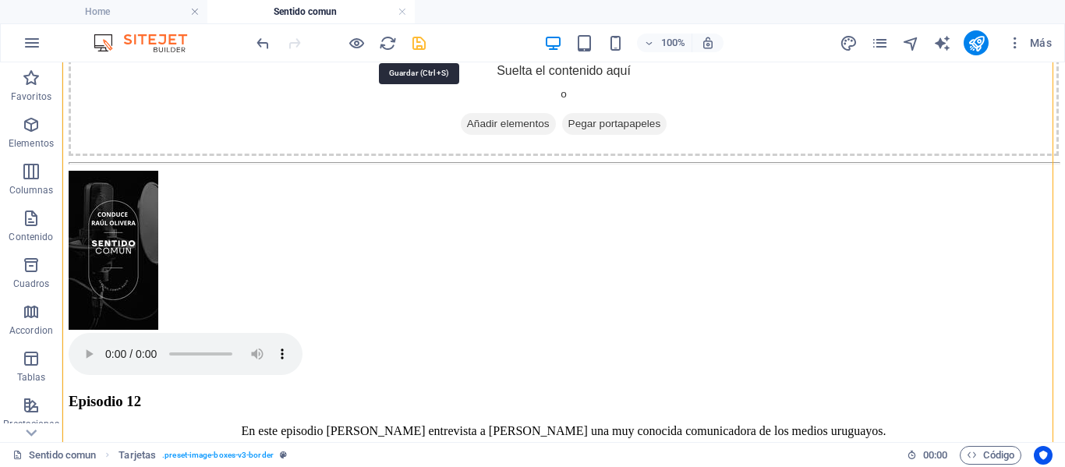
click at [417, 44] on icon "save" at bounding box center [419, 43] width 18 height 18
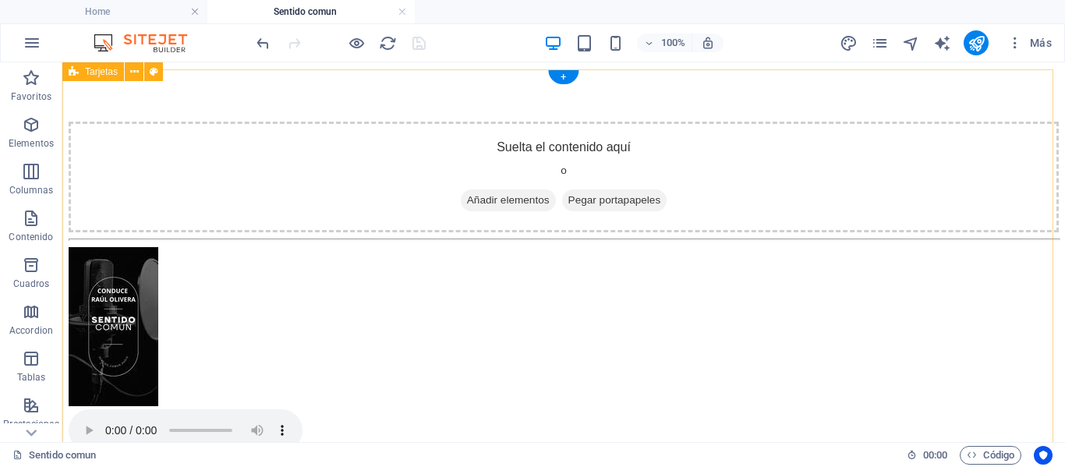
scroll to position [351, 0]
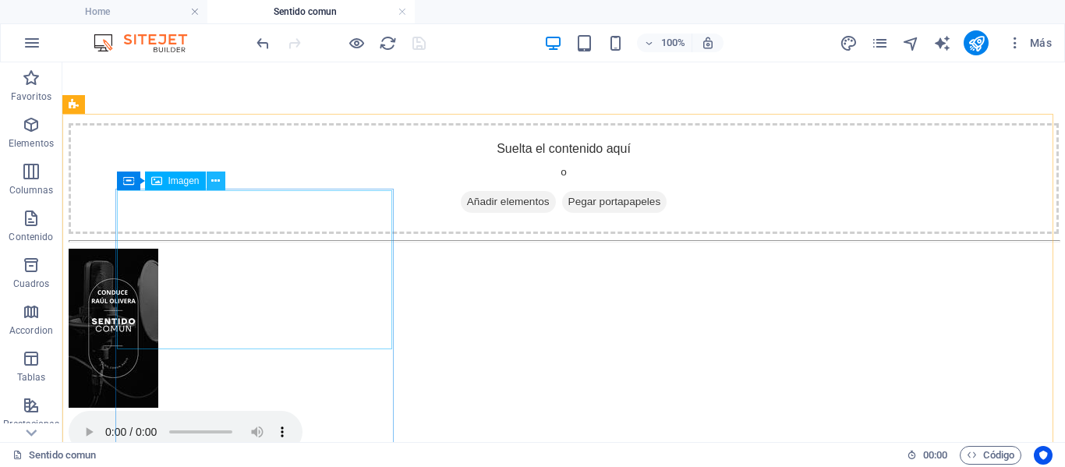
click at [212, 182] on icon at bounding box center [215, 181] width 9 height 16
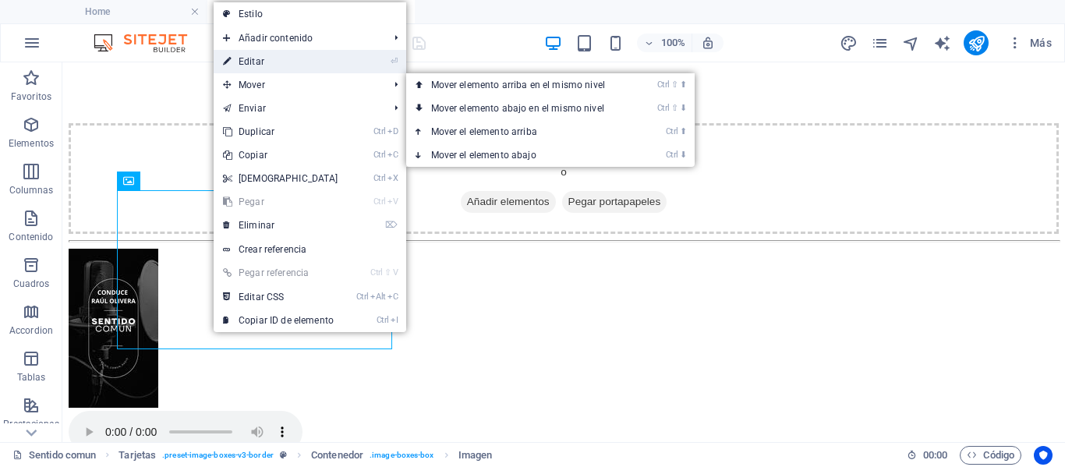
click at [236, 60] on link "⏎ Editar" at bounding box center [281, 61] width 134 height 23
select select "px"
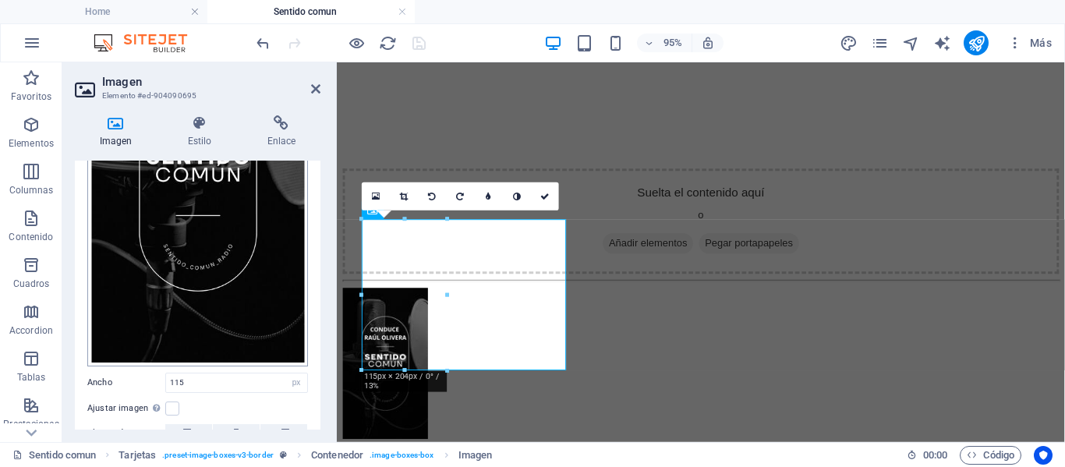
scroll to position [354, 0]
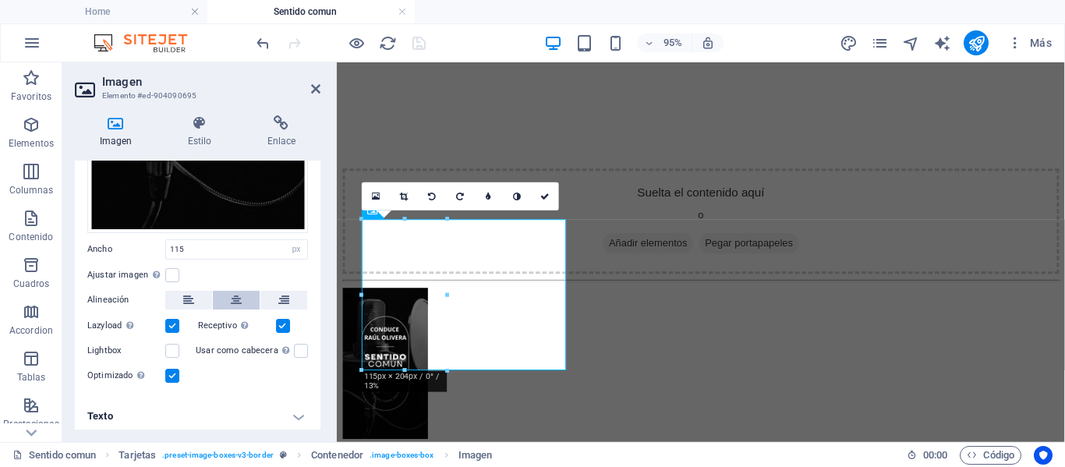
click at [236, 295] on icon at bounding box center [236, 300] width 11 height 19
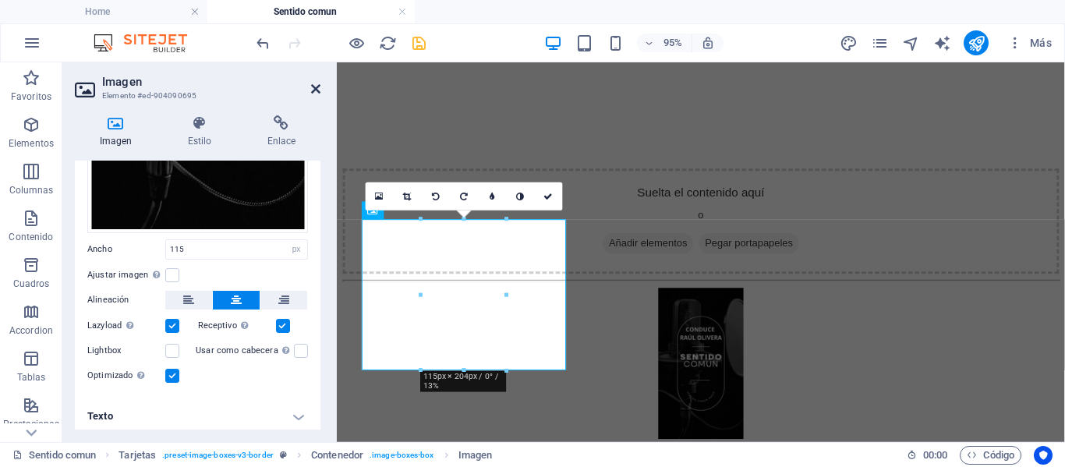
drag, startPoint x: 311, startPoint y: 90, endPoint x: 269, endPoint y: 23, distance: 79.2
click at [311, 90] on icon at bounding box center [315, 89] width 9 height 12
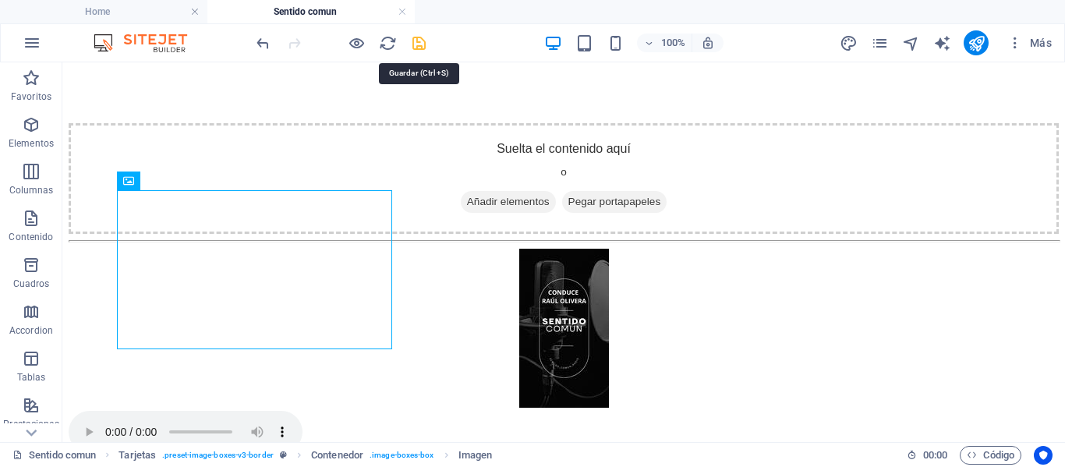
click at [415, 44] on icon "save" at bounding box center [419, 43] width 18 height 18
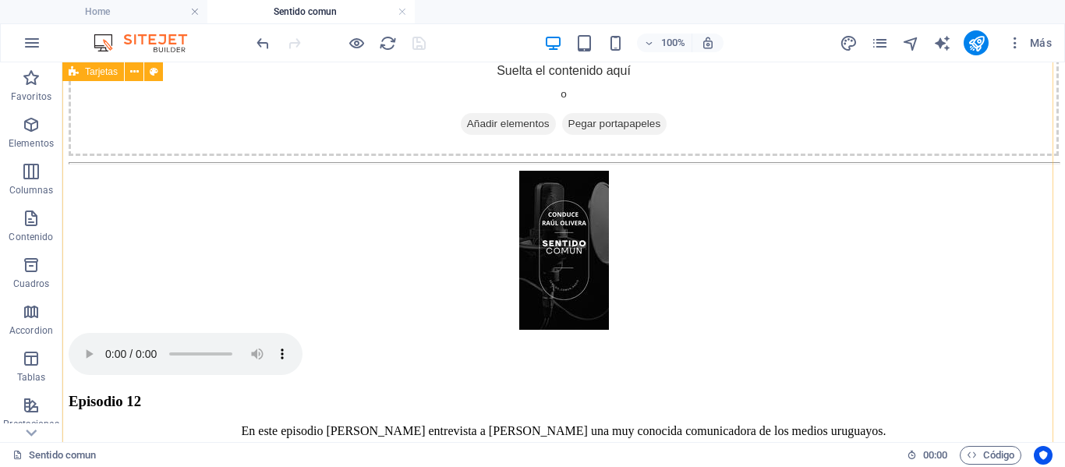
scroll to position [507, 0]
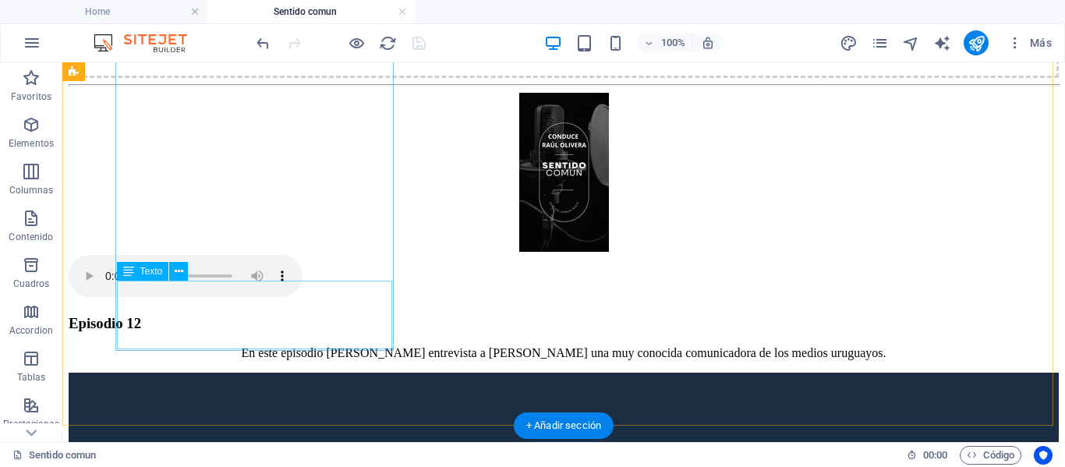
click at [320, 346] on div "En este episodio [PERSON_NAME] entrevista a [PERSON_NAME] una muy conocida comu…" at bounding box center [564, 353] width 990 height 14
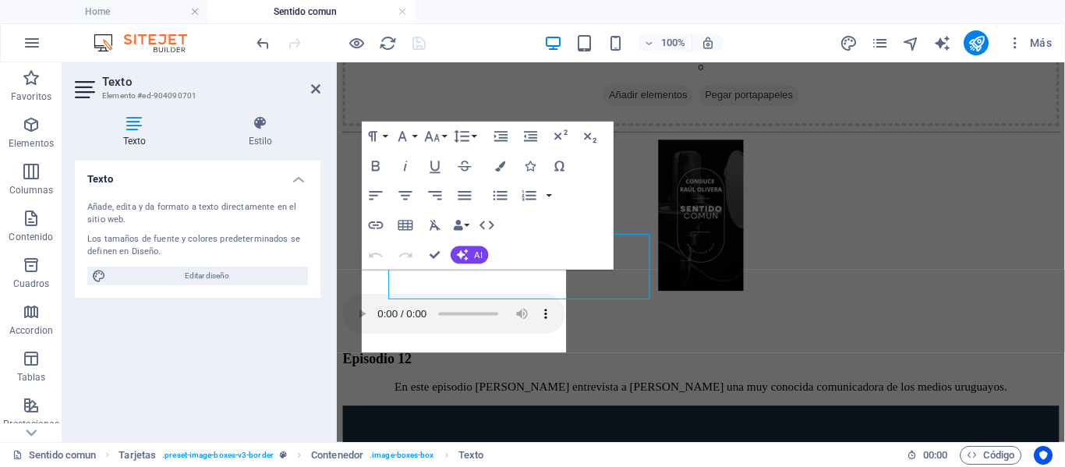
scroll to position [544, 0]
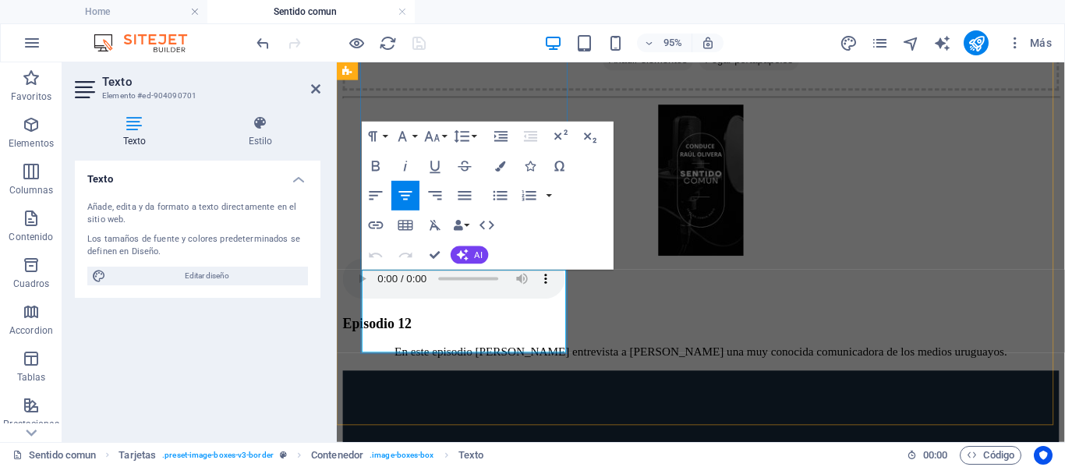
click at [447, 360] on span "En este episodio [PERSON_NAME] entrevista a [PERSON_NAME] una muy conocida comu…" at bounding box center [720, 366] width 645 height 13
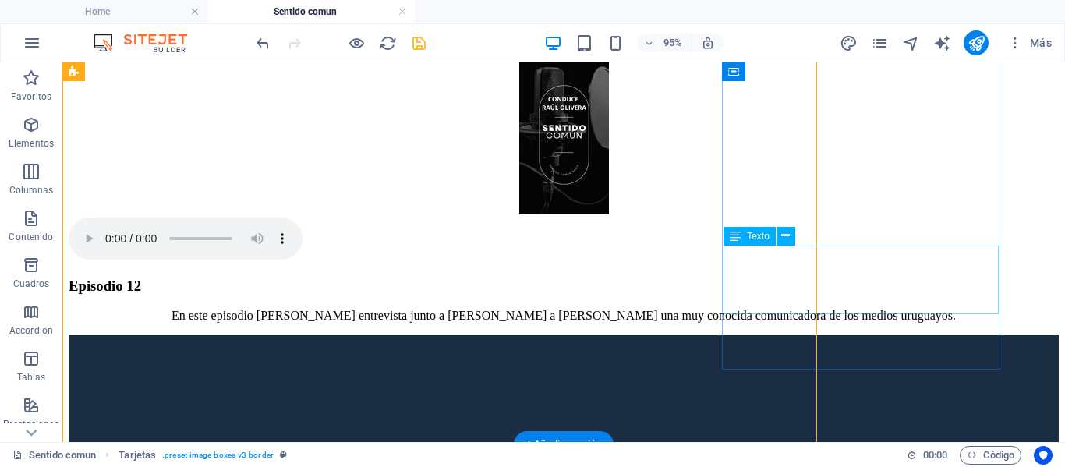
scroll to position [507, 0]
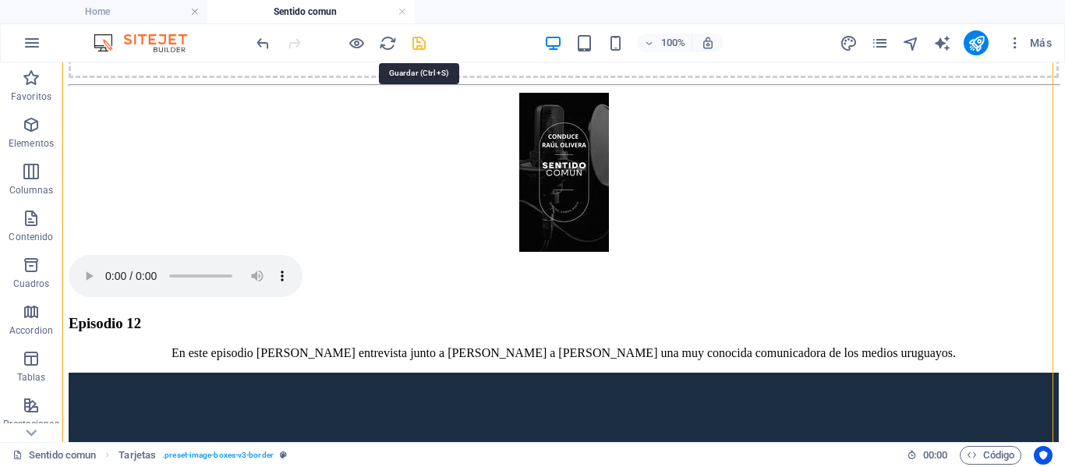
click at [413, 48] on icon "save" at bounding box center [419, 43] width 18 height 18
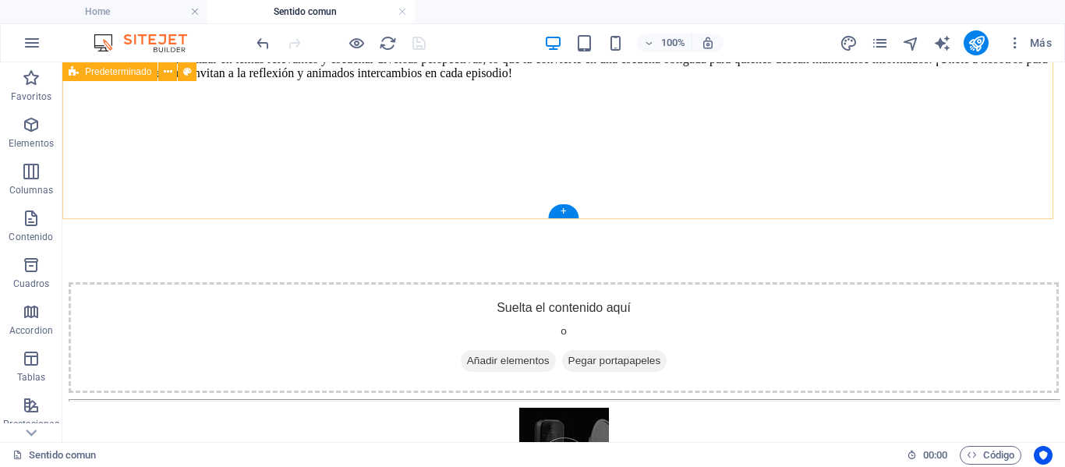
scroll to position [234, 0]
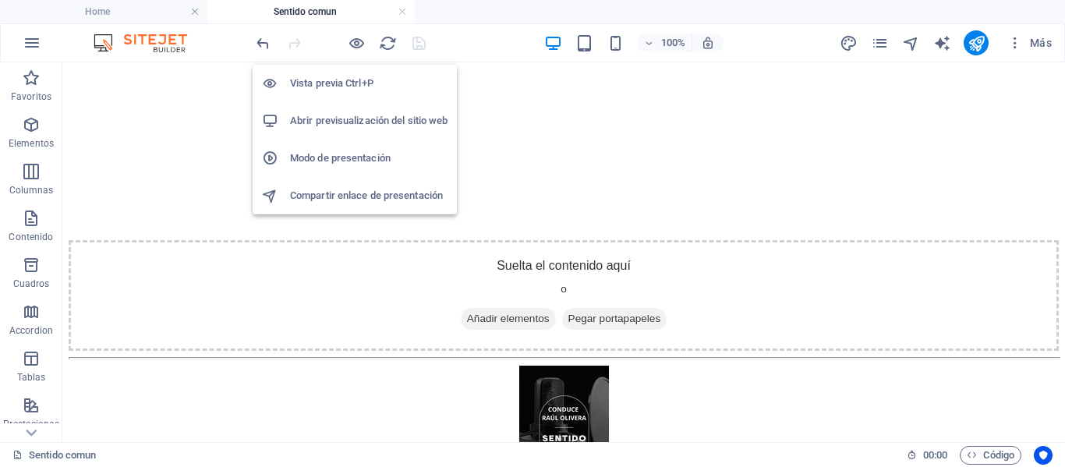
click at [352, 121] on h6 "Abrir previsualización del sitio web" at bounding box center [368, 120] width 157 height 19
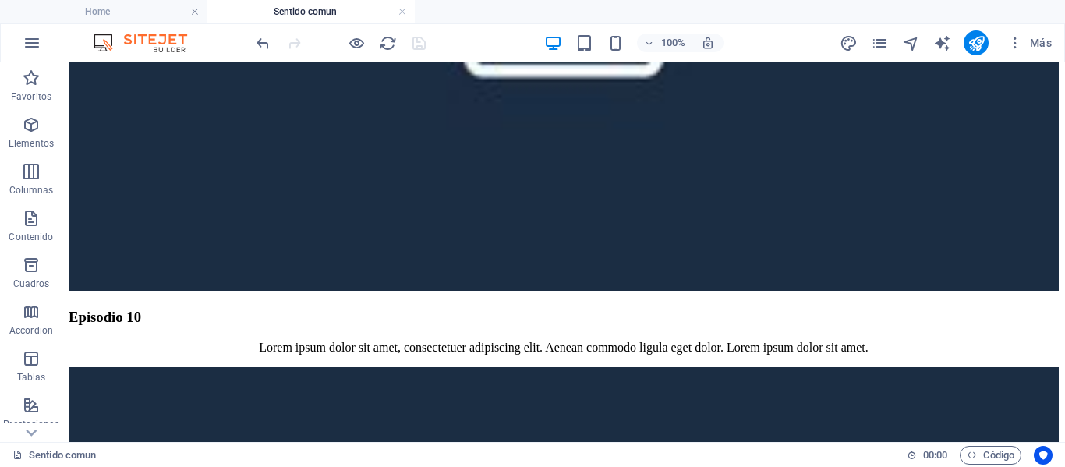
scroll to position [1883, 0]
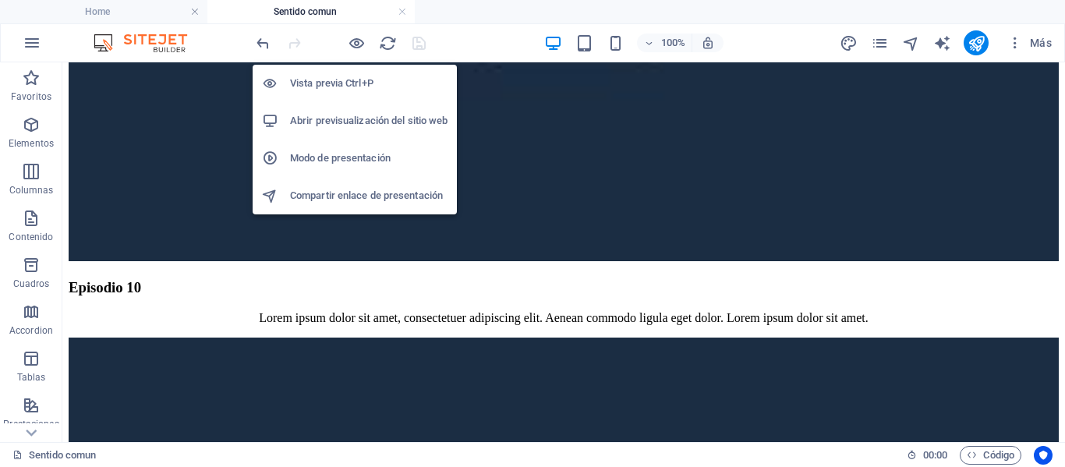
click at [362, 118] on h6 "Abrir previsualización del sitio web" at bounding box center [368, 120] width 157 height 19
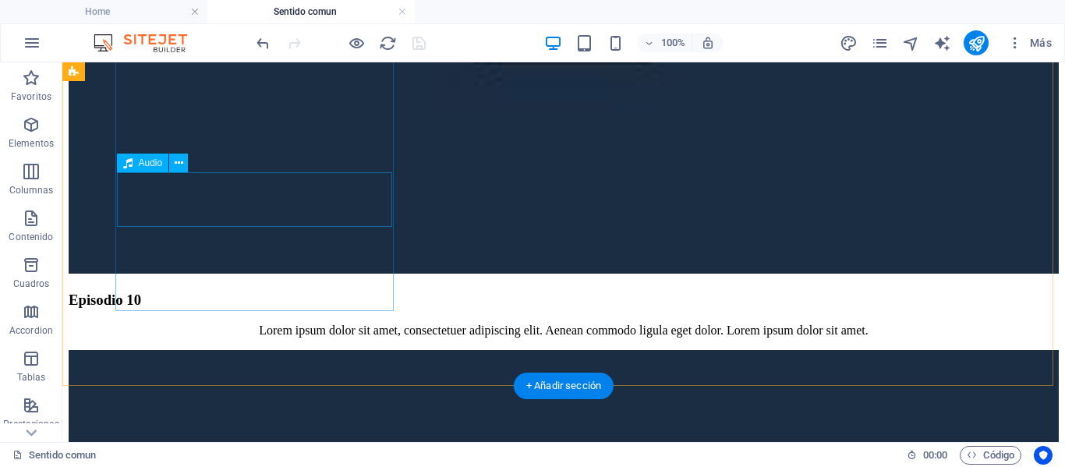
scroll to position [1961, 0]
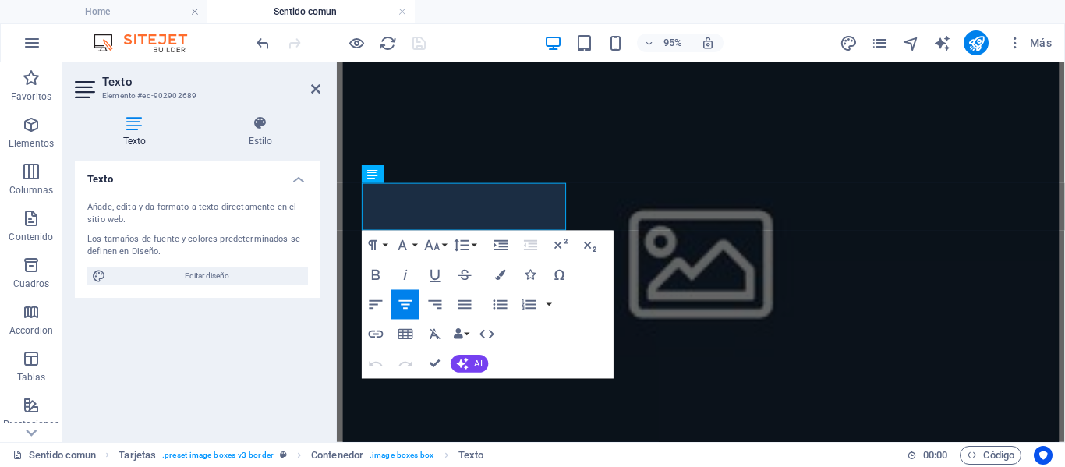
scroll to position [2020, 0]
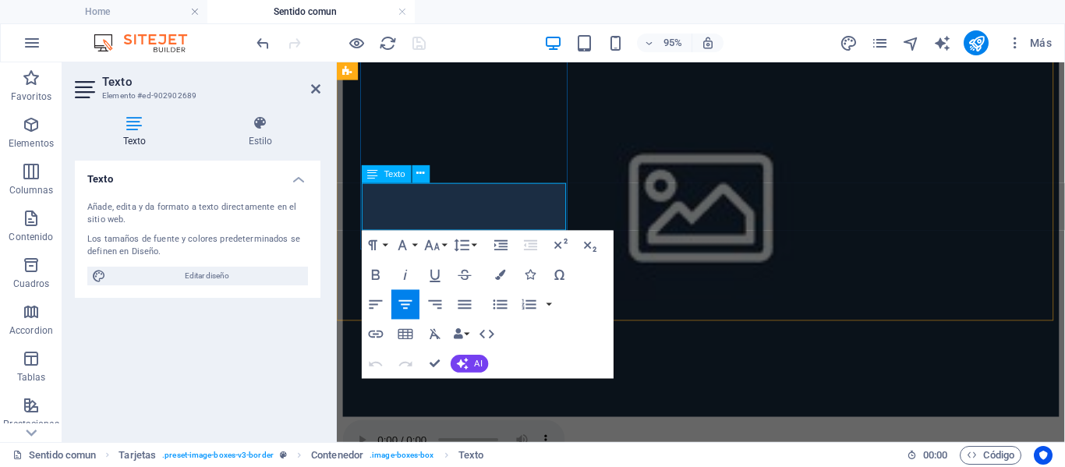
drag, startPoint x: 517, startPoint y: 225, endPoint x: 459, endPoint y: 216, distance: 58.4
drag, startPoint x: 526, startPoint y: 217, endPoint x: 426, endPoint y: 197, distance: 102.4
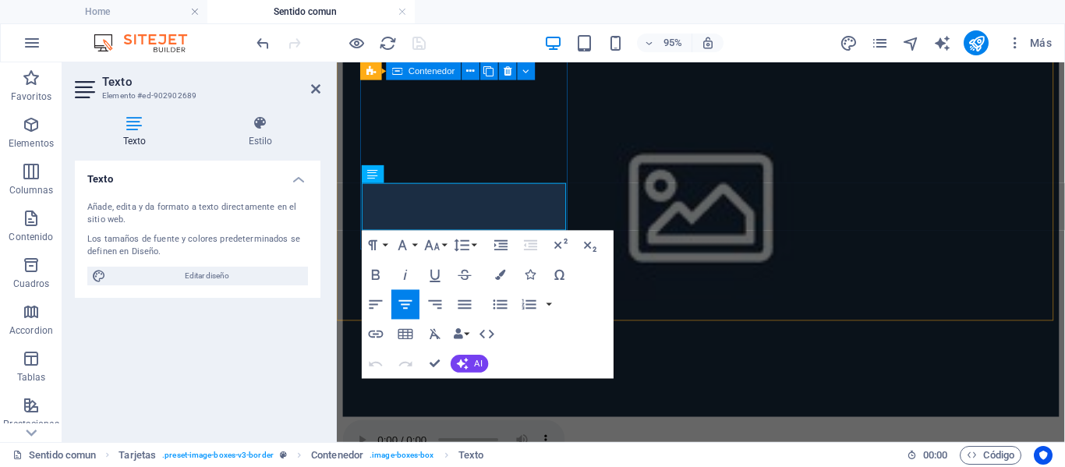
drag, startPoint x: 380, startPoint y: 198, endPoint x: 876, endPoint y: 292, distance: 505.4
drag, startPoint x: 485, startPoint y: 220, endPoint x: 726, endPoint y: 231, distance: 241.1
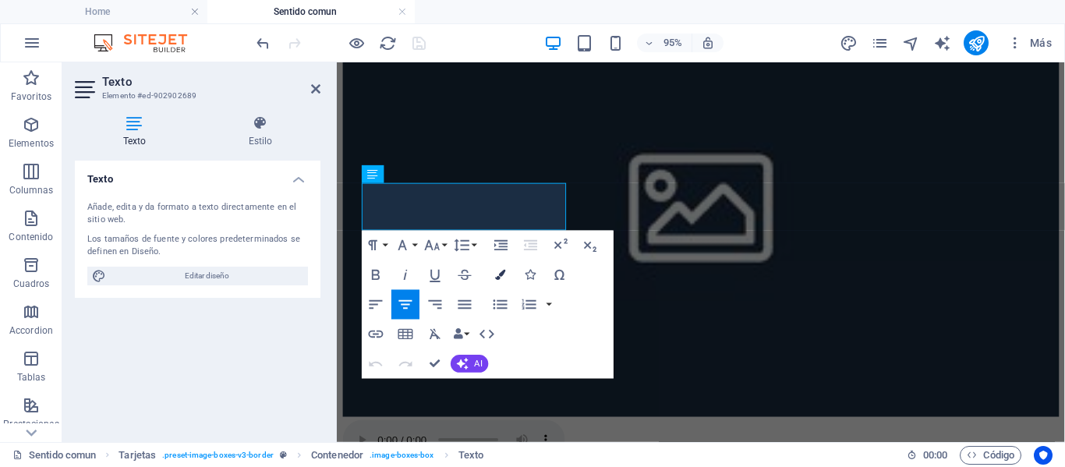
click at [500, 273] on icon "button" at bounding box center [500, 275] width 10 height 10
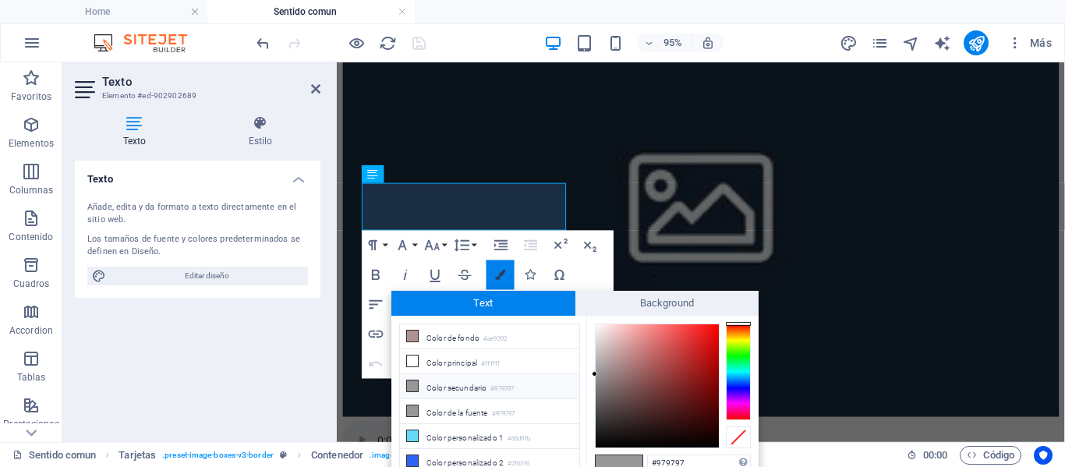
scroll to position [3, 0]
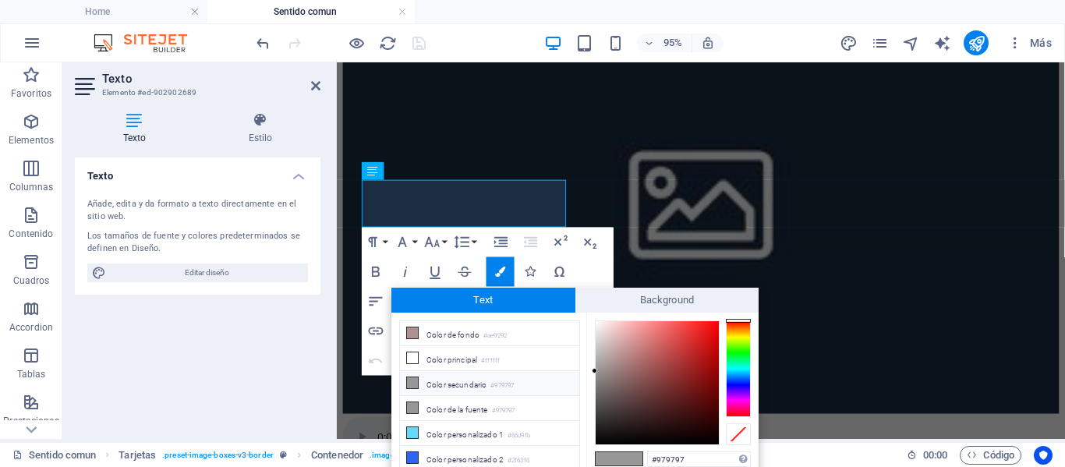
type input "#070707"
click at [598, 440] on div at bounding box center [657, 382] width 123 height 123
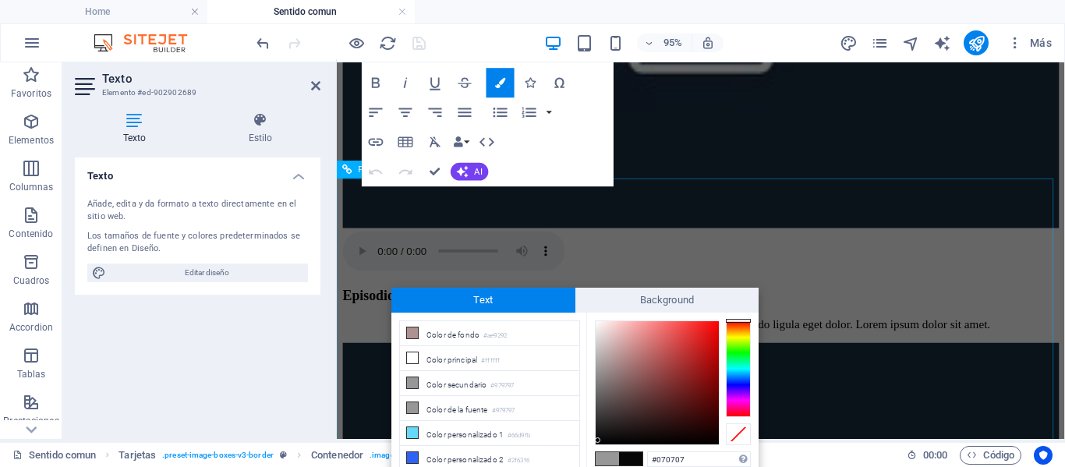
scroll to position [2176, 0]
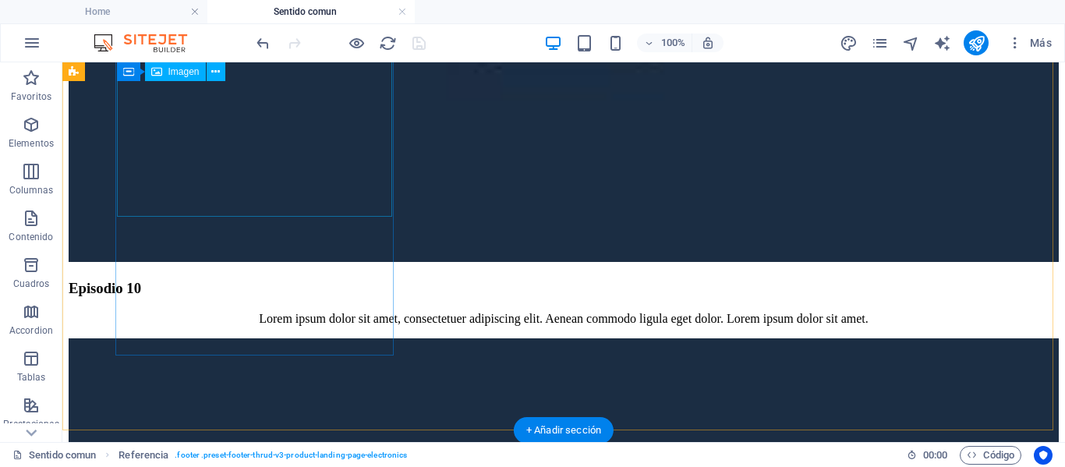
scroll to position [1841, 0]
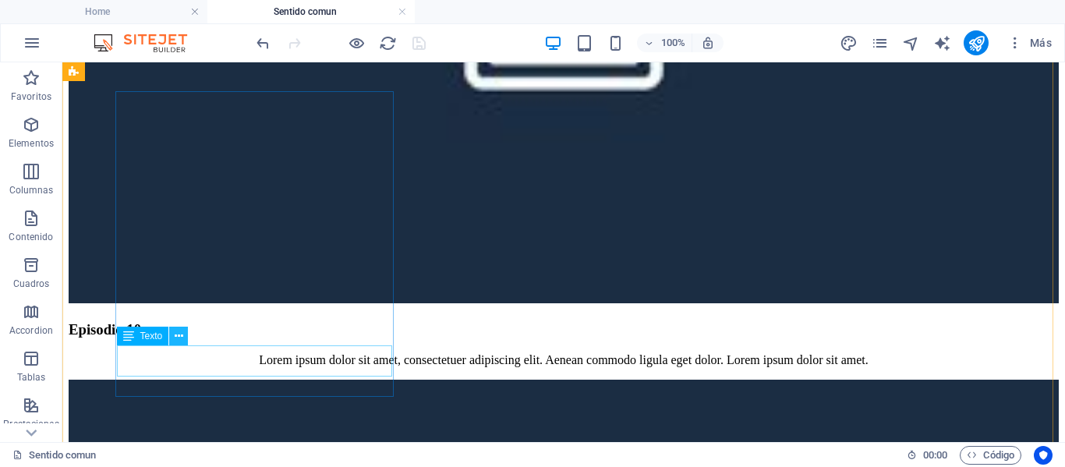
click at [175, 333] on icon at bounding box center [179, 336] width 9 height 16
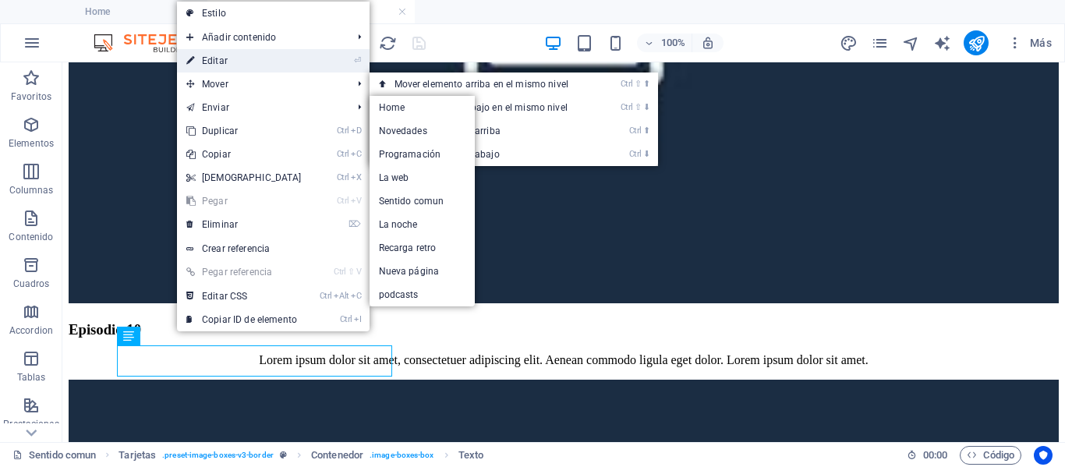
click at [210, 56] on link "⏎ Editar" at bounding box center [244, 60] width 134 height 23
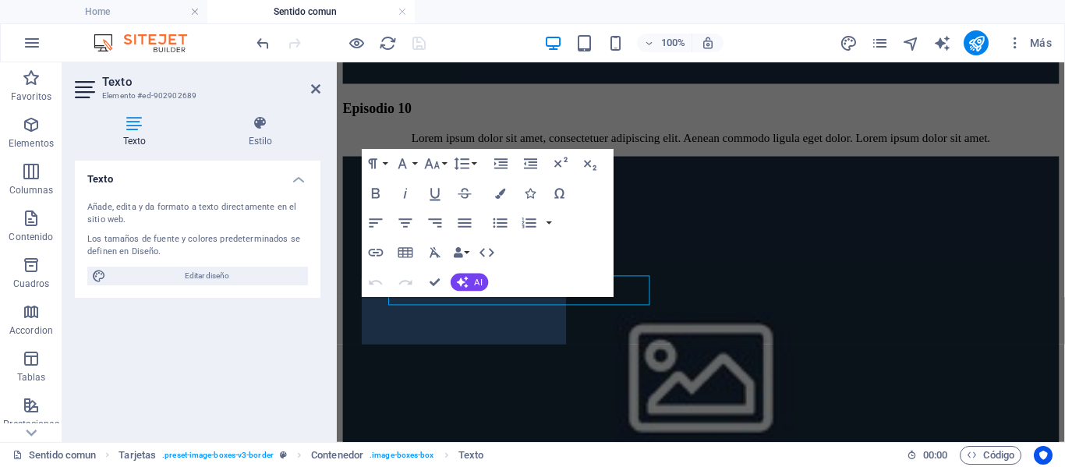
scroll to position [1900, 0]
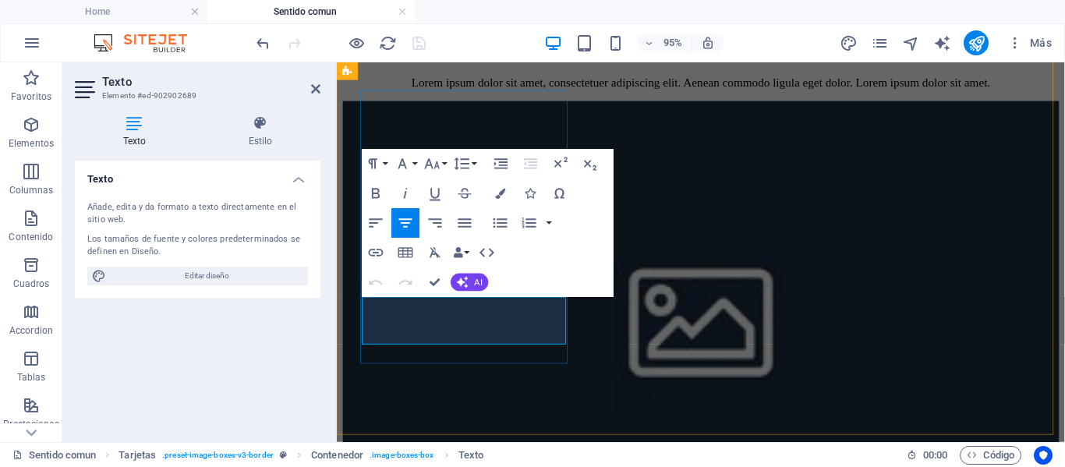
drag, startPoint x: 484, startPoint y: 341, endPoint x: 369, endPoint y: 316, distance: 117.9
click at [499, 192] on icon "button" at bounding box center [500, 193] width 10 height 10
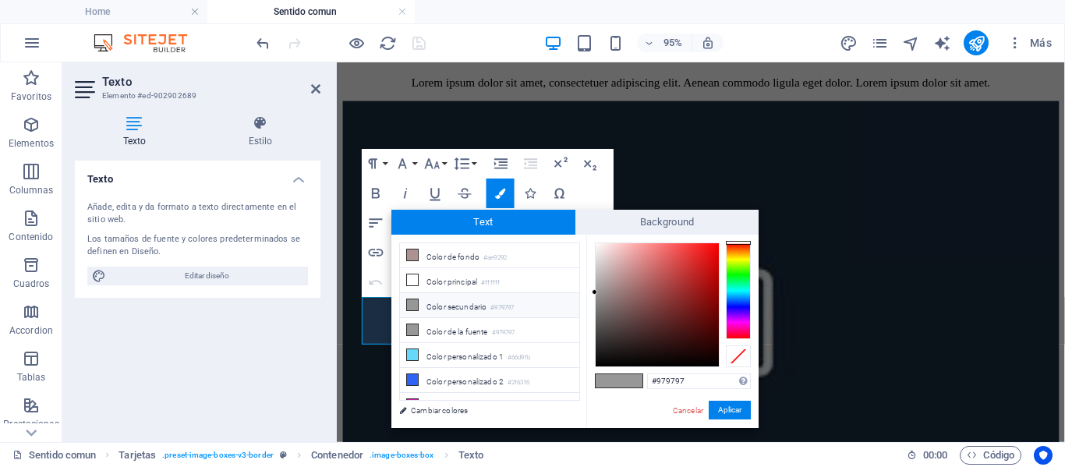
type input "#080808"
click at [597, 362] on div at bounding box center [657, 304] width 123 height 123
click at [719, 408] on button "Aplicar" at bounding box center [730, 410] width 42 height 19
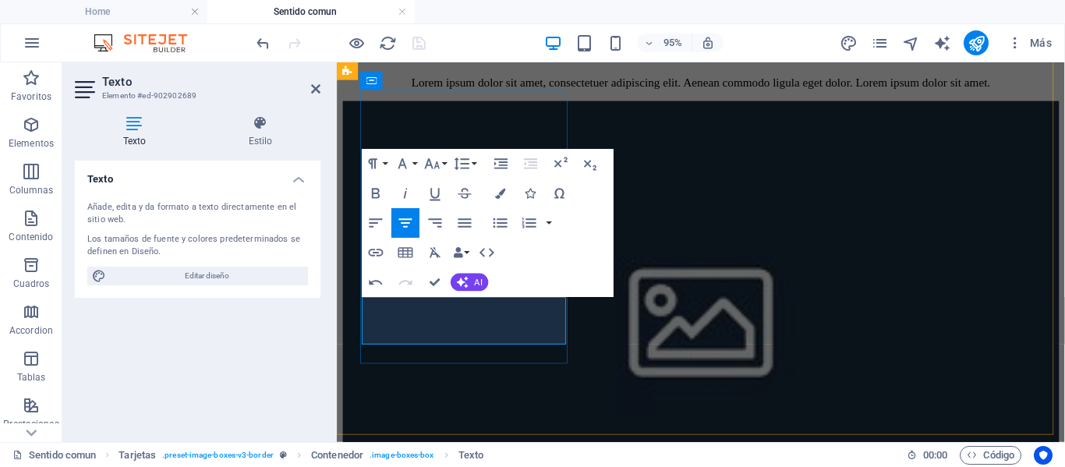
click at [313, 87] on icon at bounding box center [315, 89] width 9 height 12
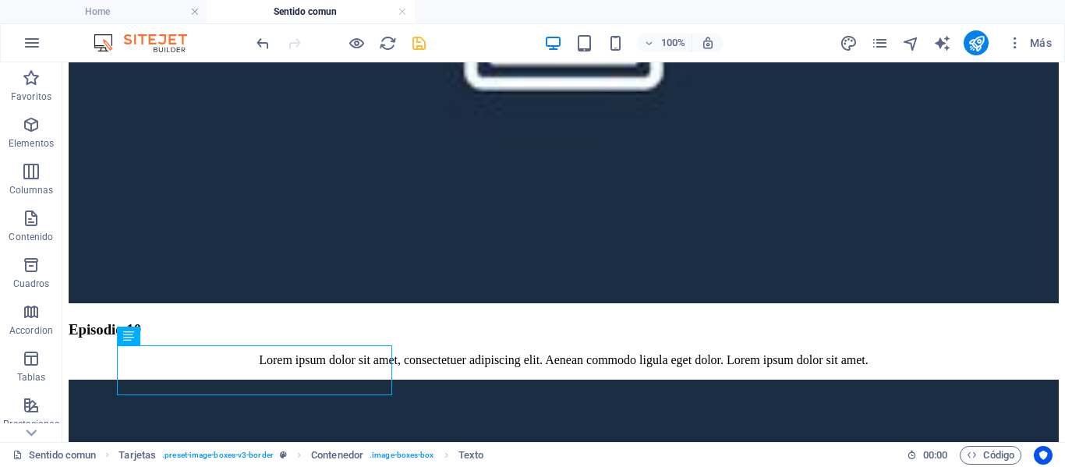
click at [421, 47] on icon "save" at bounding box center [419, 43] width 18 height 18
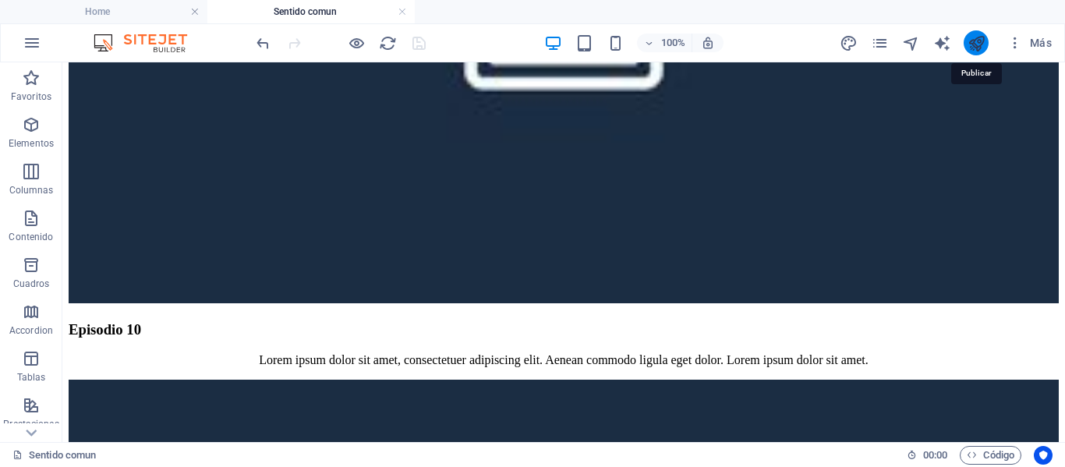
click at [971, 47] on icon "publish" at bounding box center [976, 43] width 18 height 18
